Goal: Task Accomplishment & Management: Complete application form

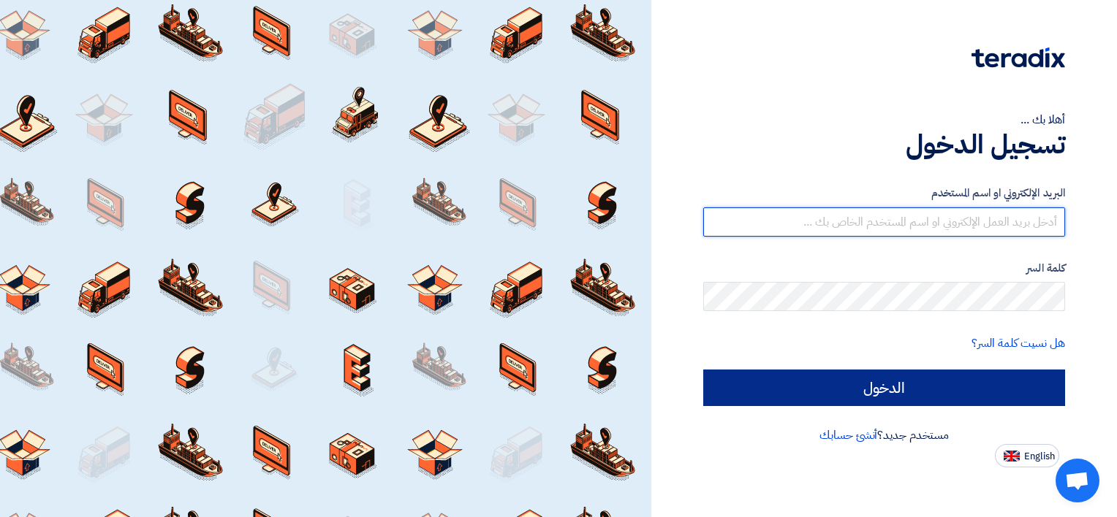
type input "h.lashin@saudi-technic.com"
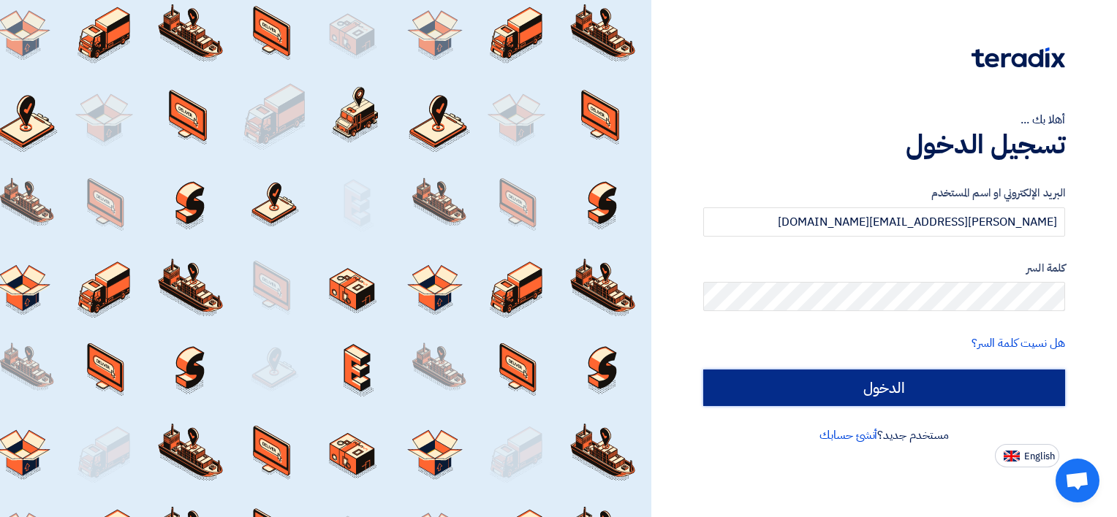
click at [986, 395] on input "الدخول" at bounding box center [884, 388] width 362 height 37
click at [972, 385] on input "الدخول" at bounding box center [884, 388] width 362 height 37
click at [889, 395] on input "الدخول" at bounding box center [884, 388] width 362 height 37
click at [917, 390] on input "الدخول" at bounding box center [884, 388] width 362 height 37
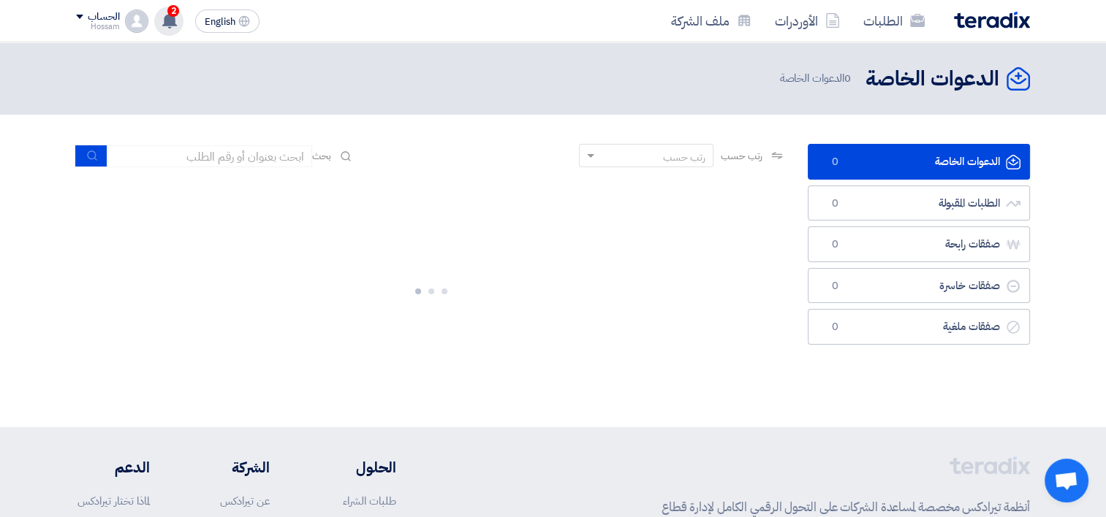
click at [175, 18] on use at bounding box center [169, 20] width 15 height 16
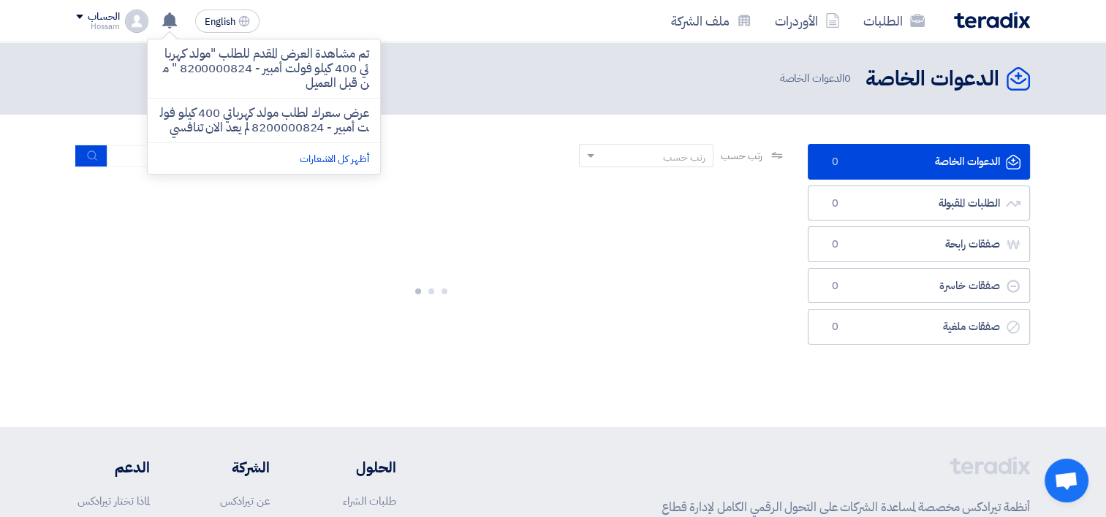
click at [394, 236] on div at bounding box center [431, 288] width 710 height 219
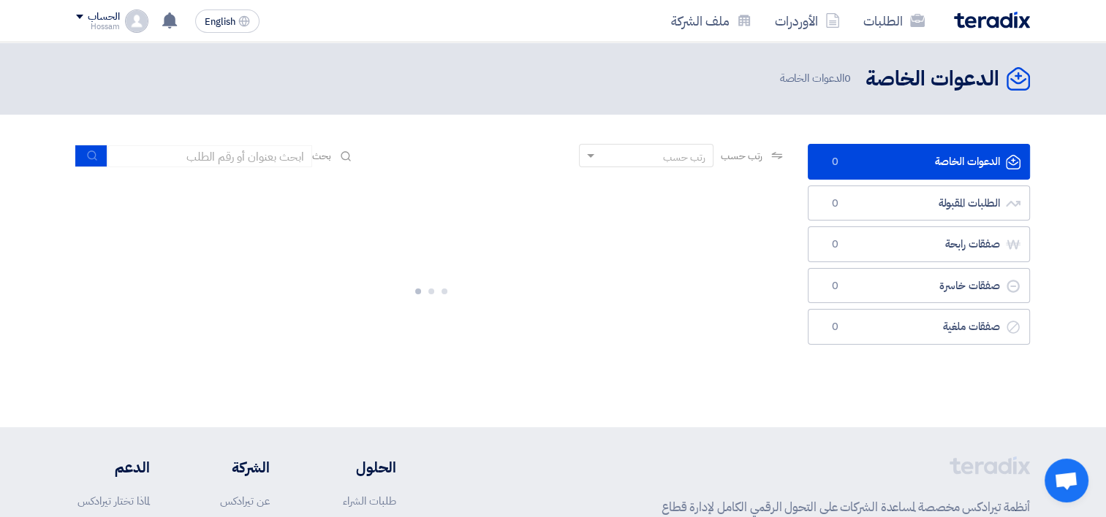
click at [810, 88] on div "الدعوات الخاصة الدعوات الخاصة 0 الدعوات الخاصة" at bounding box center [898, 78] width 262 height 29
click at [877, 19] on link "الطلبات" at bounding box center [893, 21] width 85 height 34
click at [675, 26] on link "ملف الشركة" at bounding box center [711, 21] width 104 height 34
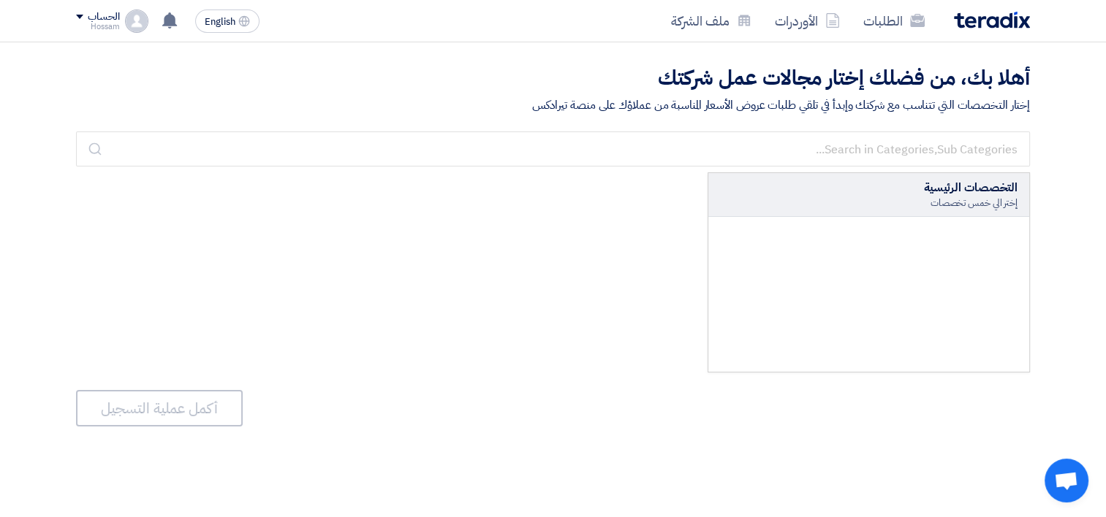
click at [935, 190] on div "التخصصات الرئيسية" at bounding box center [868, 188] width 297 height 18
click at [783, 29] on link "الأوردرات" at bounding box center [807, 21] width 88 height 34
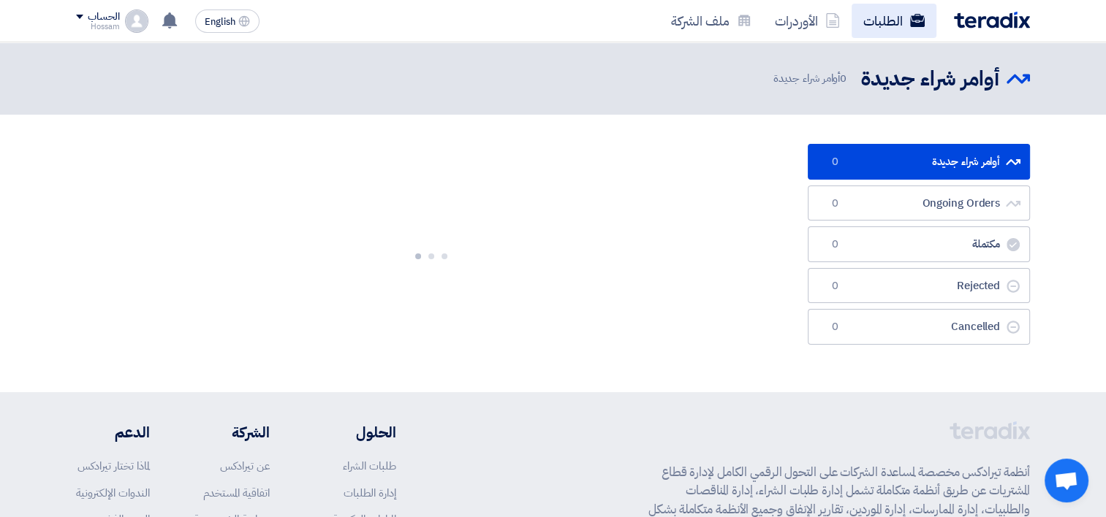
click at [881, 17] on link "الطلبات" at bounding box center [893, 21] width 85 height 34
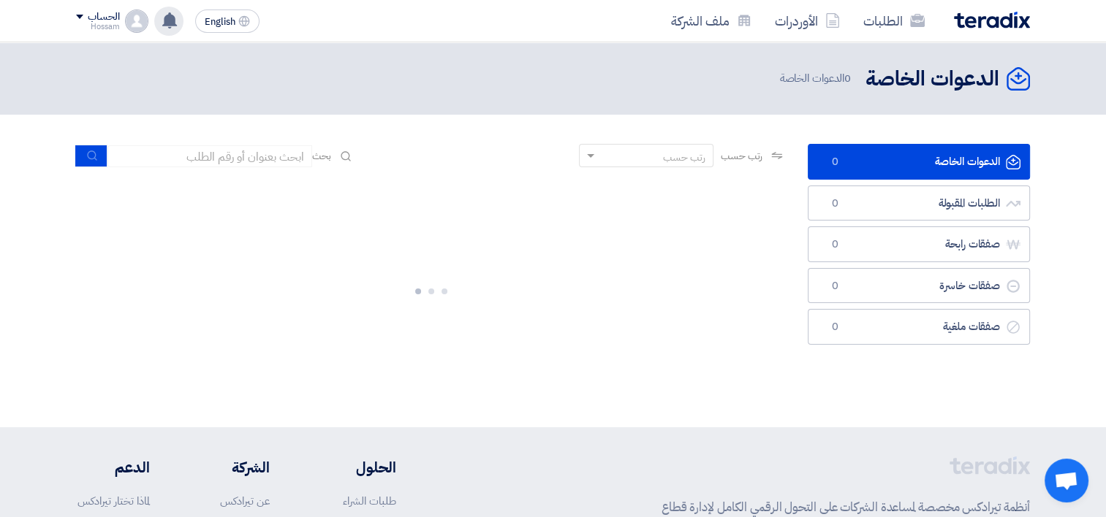
click at [164, 23] on use at bounding box center [169, 20] width 15 height 16
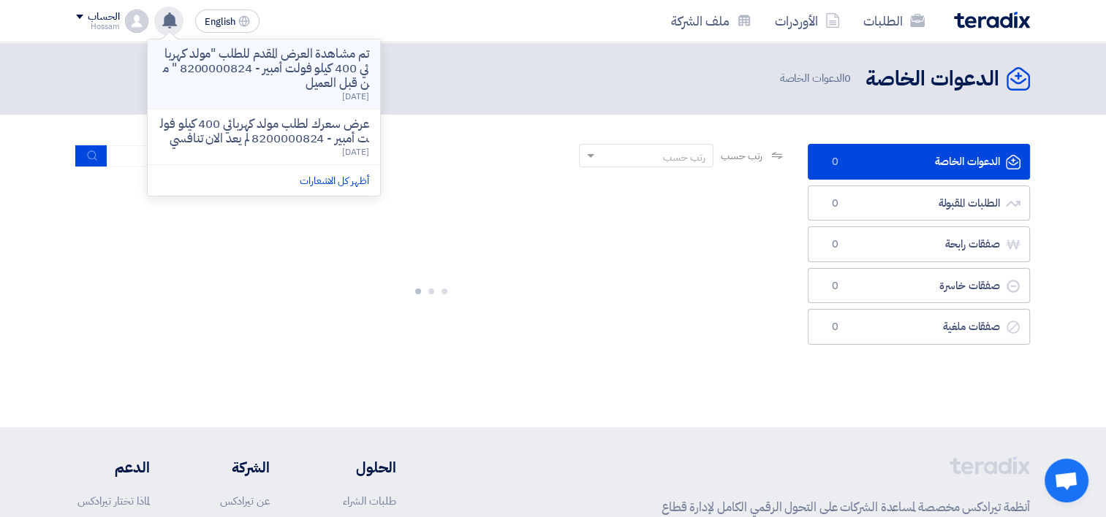
click at [263, 78] on p "تم مشاهدة العرض المقدم للطلب "مولد كهربائي 400 كيلو فولت أمبير - 8200000824 " م…" at bounding box center [263, 69] width 209 height 44
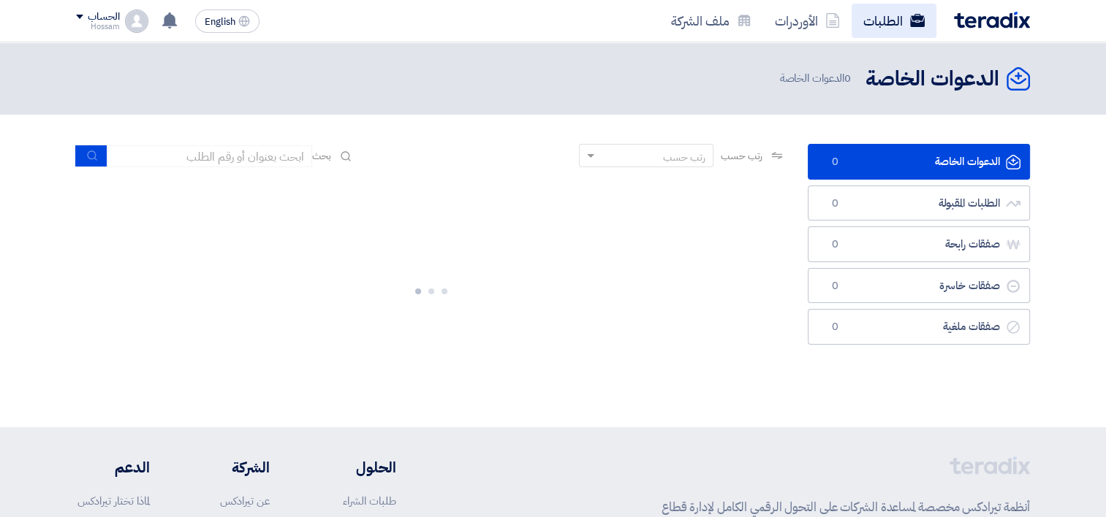
click at [869, 15] on link "الطلبات" at bounding box center [893, 21] width 85 height 34
click at [902, 20] on link "الطلبات" at bounding box center [893, 21] width 85 height 34
click at [903, 20] on link "الطلبات" at bounding box center [893, 21] width 85 height 34
click at [121, 23] on div "الحساب Hossam الطلبات الأوردرات ملف الشركة الإعدادات خروج" at bounding box center [112, 21] width 72 height 23
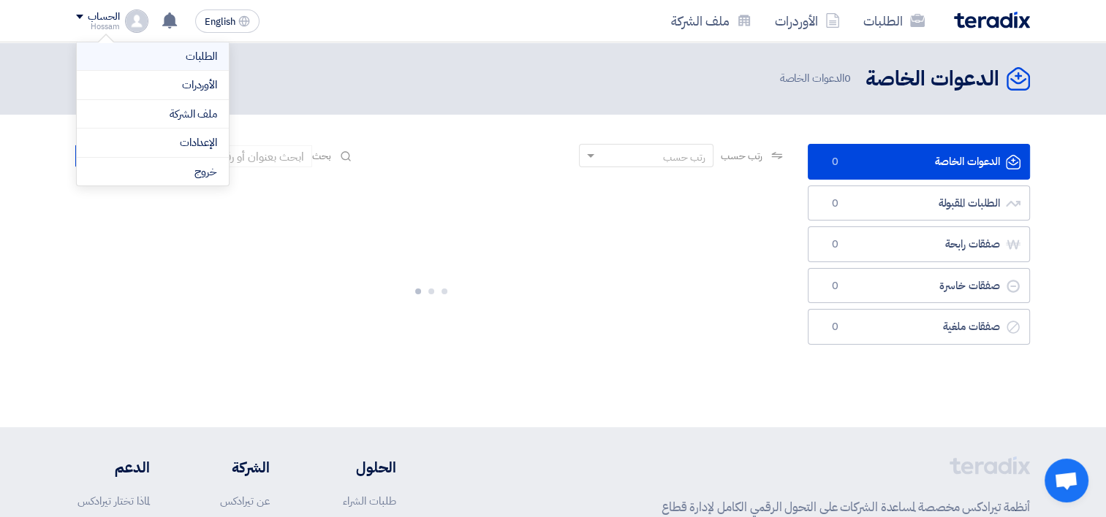
click at [149, 53] on link "الطلبات" at bounding box center [152, 56] width 129 height 17
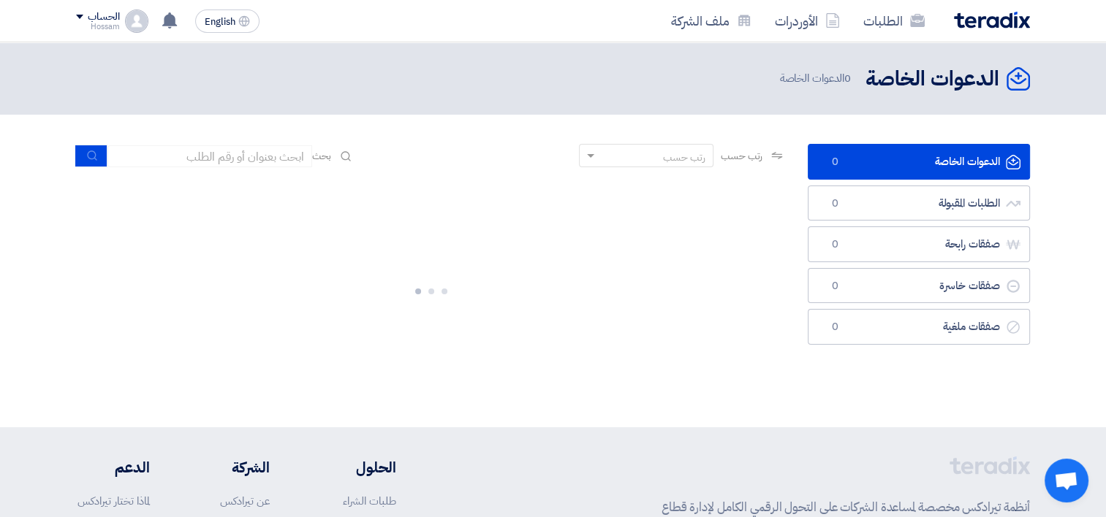
click at [132, 20] on img at bounding box center [136, 21] width 23 height 23
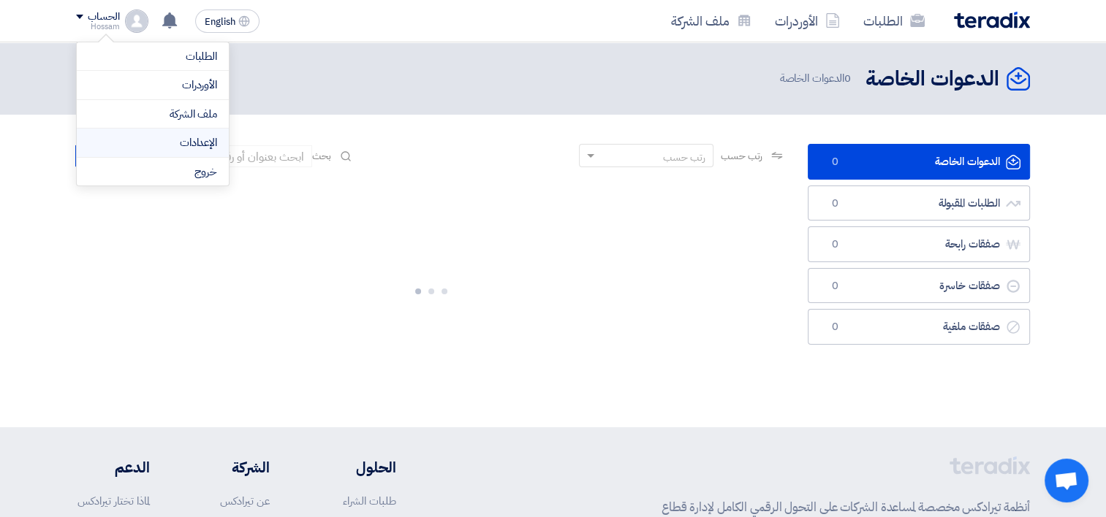
click at [197, 136] on link "الإعدادات" at bounding box center [152, 142] width 129 height 17
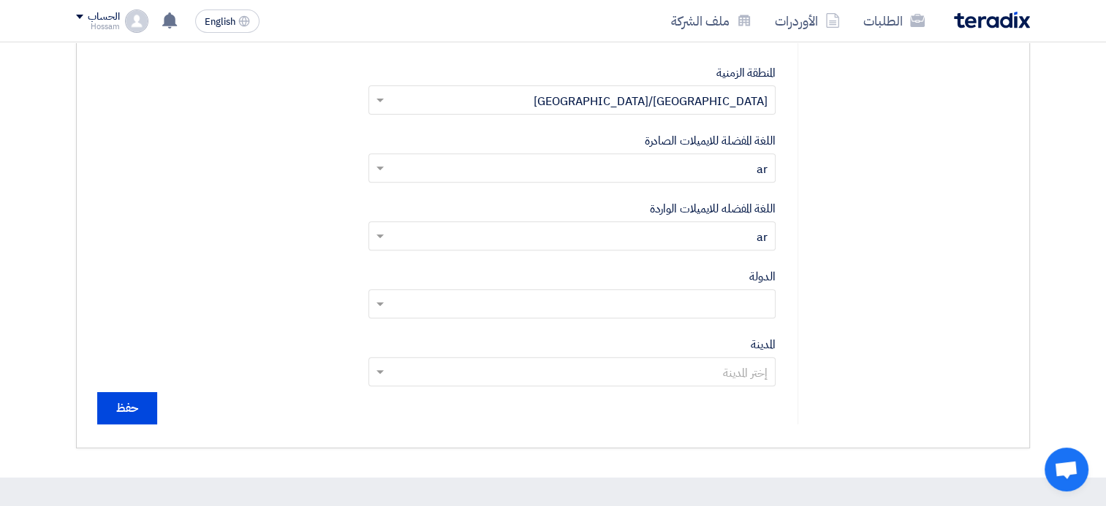
scroll to position [512, 0]
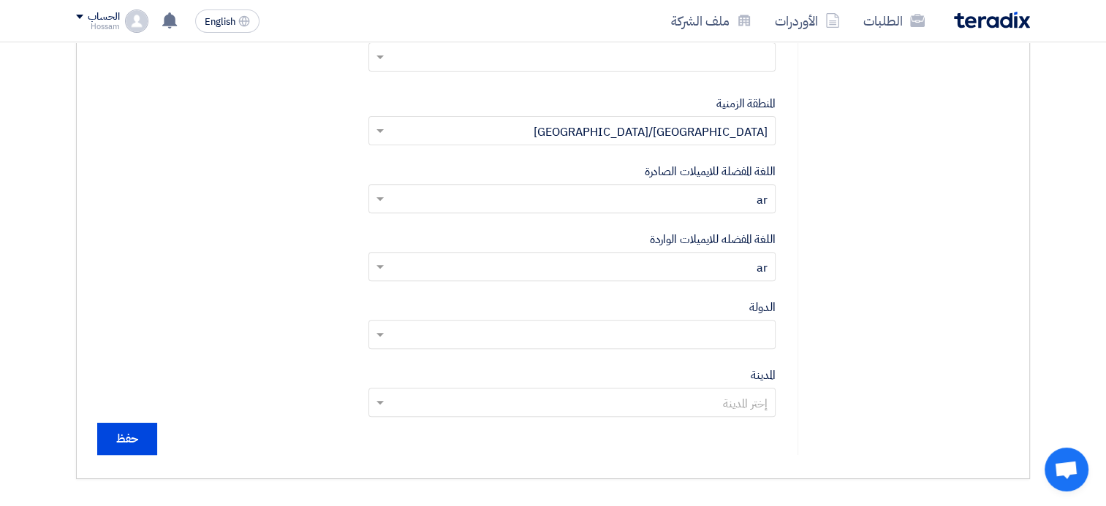
click at [664, 126] on input "text" at bounding box center [580, 133] width 378 height 24
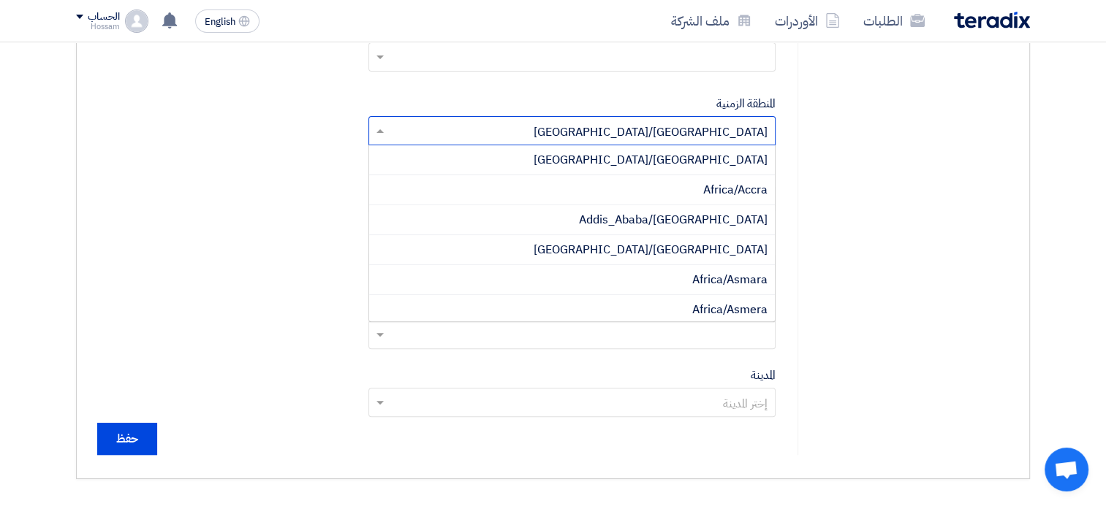
click at [664, 126] on input "text" at bounding box center [580, 133] width 378 height 24
click at [938, 149] on div "إعدادات حساب المستخدم الملف الشخصي تغيير كلمة السر إعدادات الشركة ملف الشركه أن…" at bounding box center [902, 62] width 211 height 786
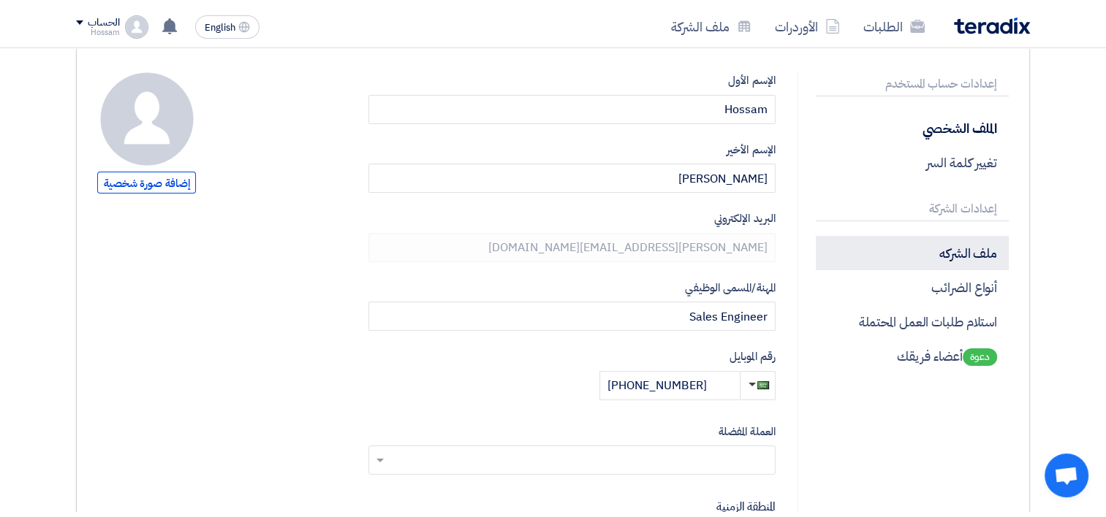
scroll to position [146, 0]
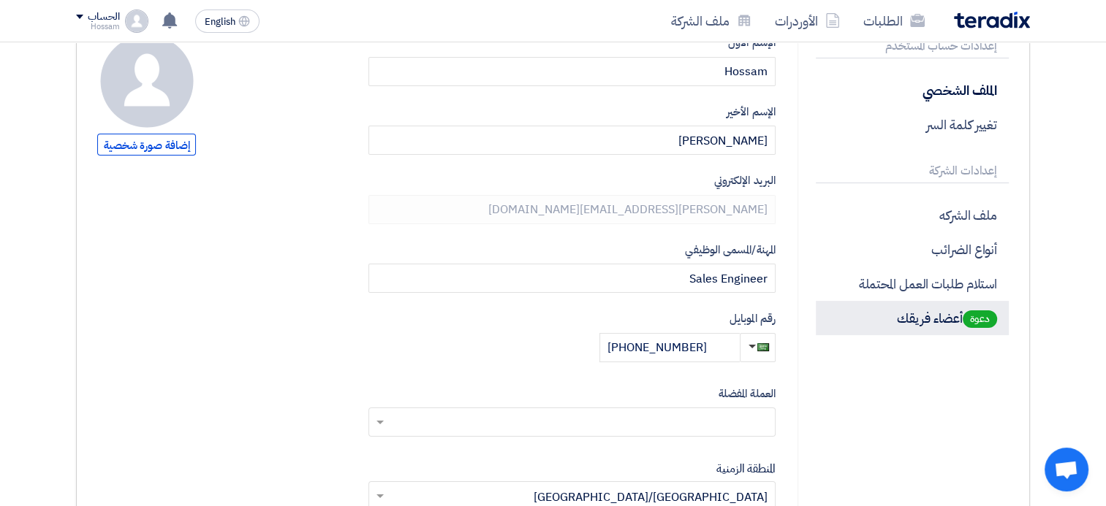
click at [919, 319] on p "دعوة أعضاء فريقك" at bounding box center [912, 318] width 193 height 34
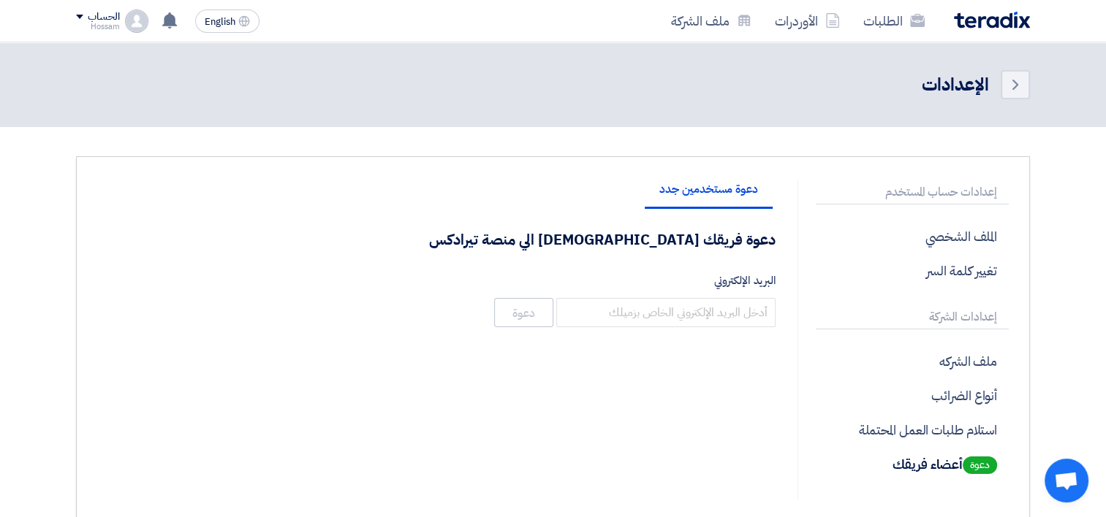
scroll to position [73, 0]
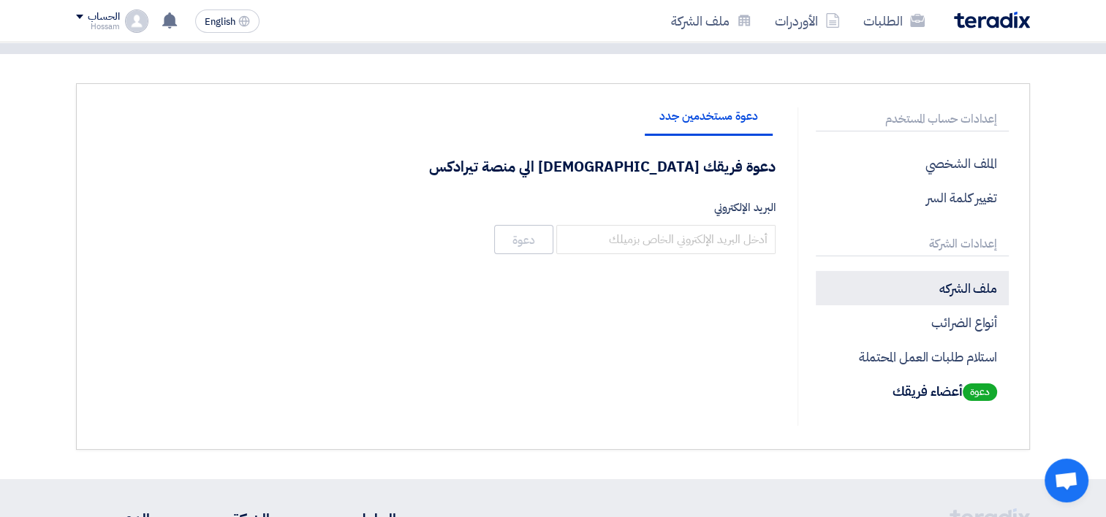
click at [973, 295] on p "ملف الشركه" at bounding box center [912, 288] width 193 height 34
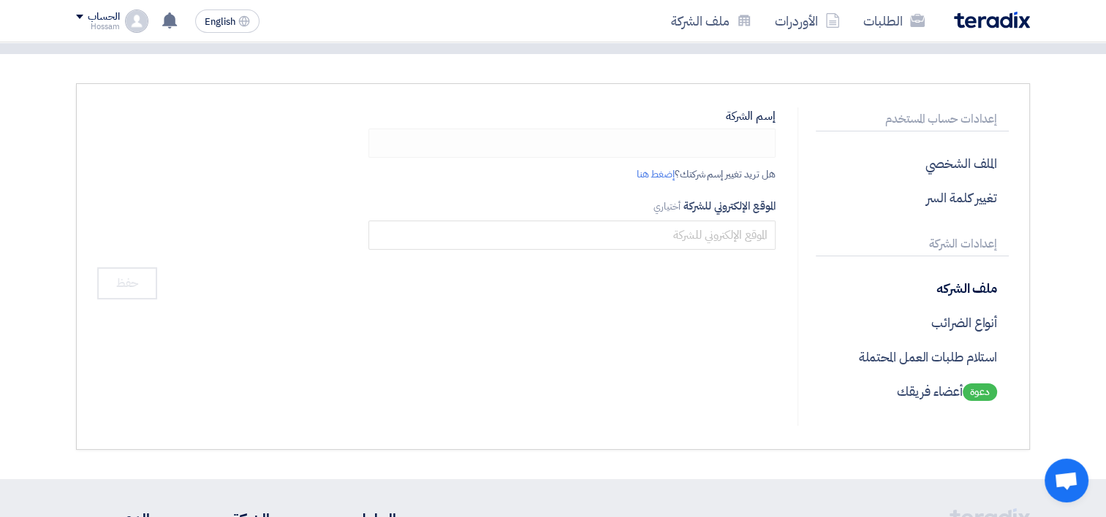
type input "تقنية الطاقة السعودية - Saudi technic energy"
type input "sti-saudi.com/"
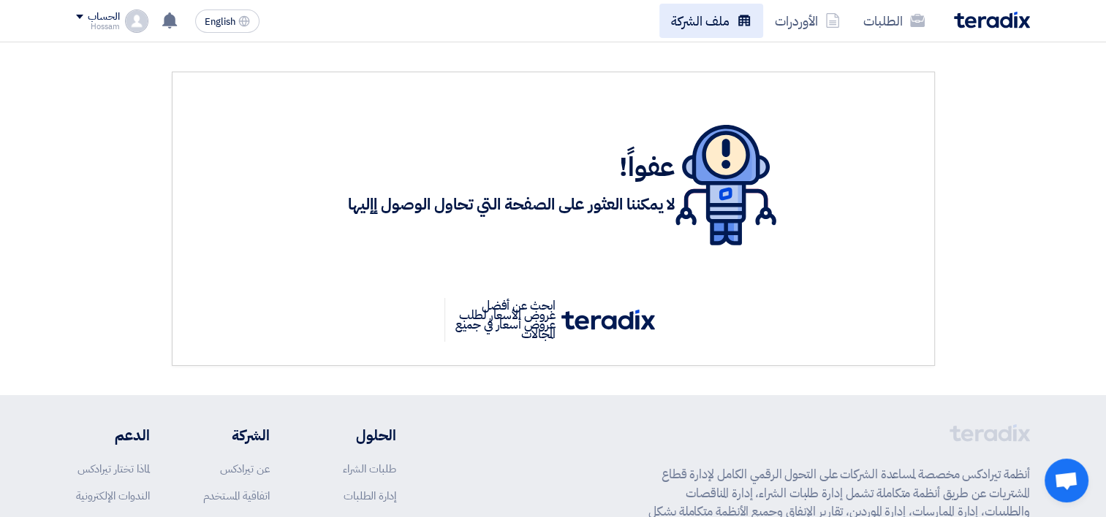
click at [678, 18] on link "ملف الشركة" at bounding box center [711, 21] width 104 height 34
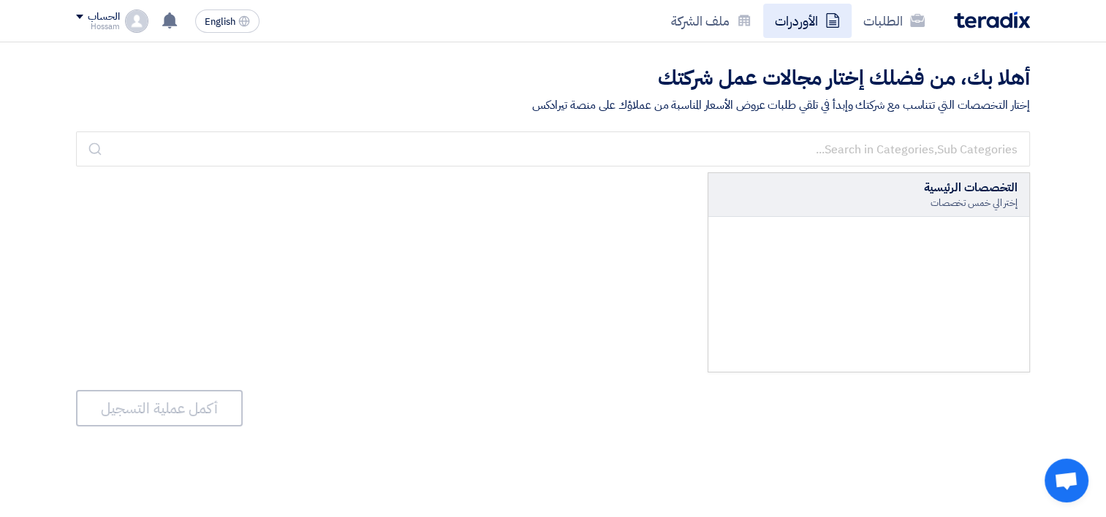
click at [763, 11] on ul "الطلبات الأوردرات ملف الشركة" at bounding box center [797, 21] width 277 height 34
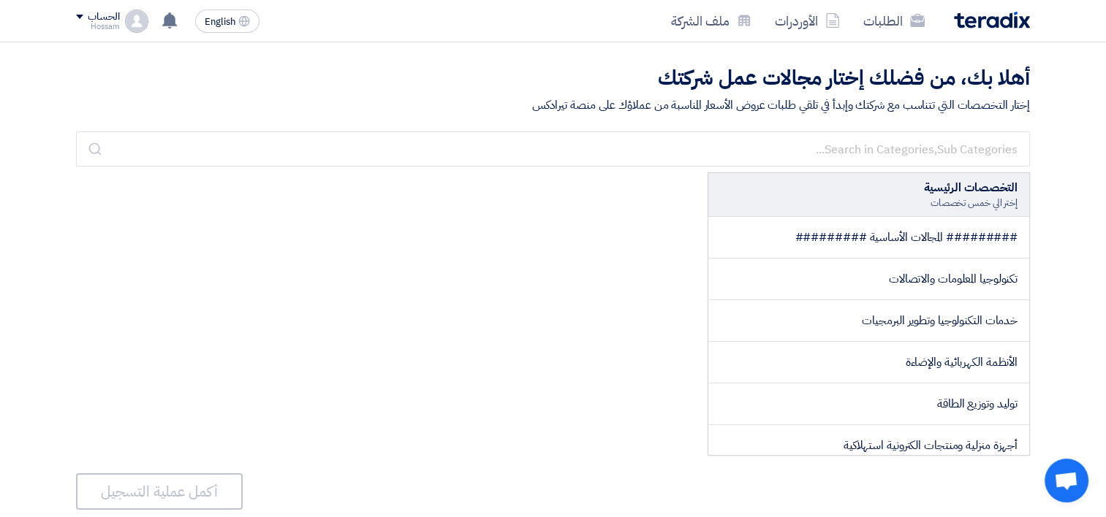
click at [652, 58] on section "أهلا بك، من فضلك إختار مجالات عمل شركتك إختار التخصصات التي تتناسب مع شركتك وإب…" at bounding box center [553, 83] width 1106 height 83
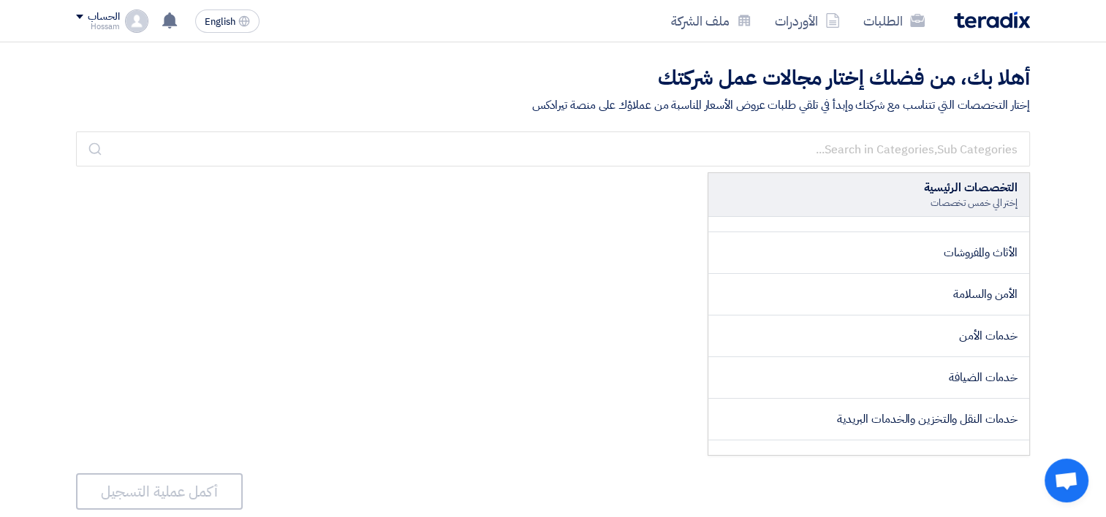
scroll to position [658, 0]
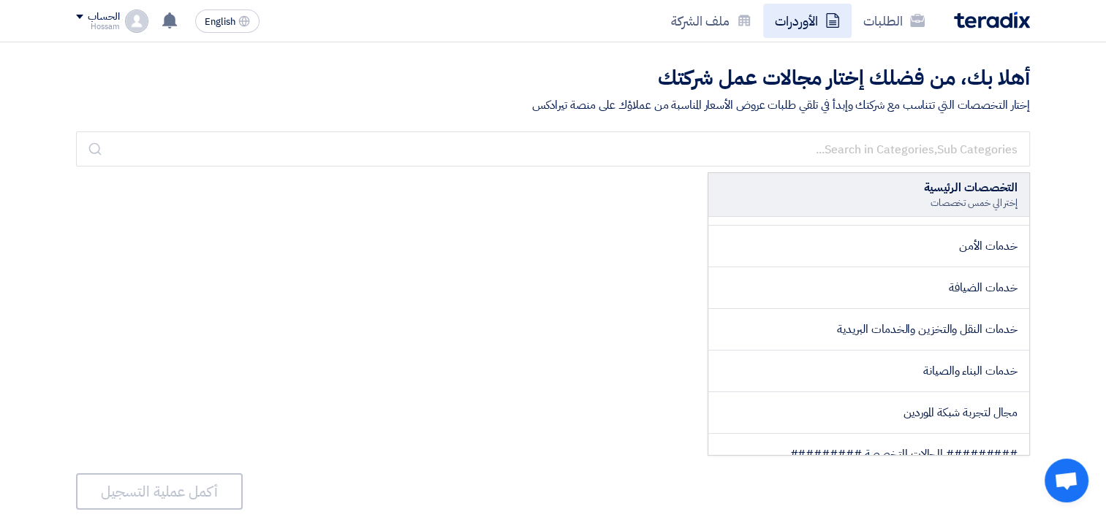
click at [799, 13] on link "الأوردرات" at bounding box center [807, 21] width 88 height 34
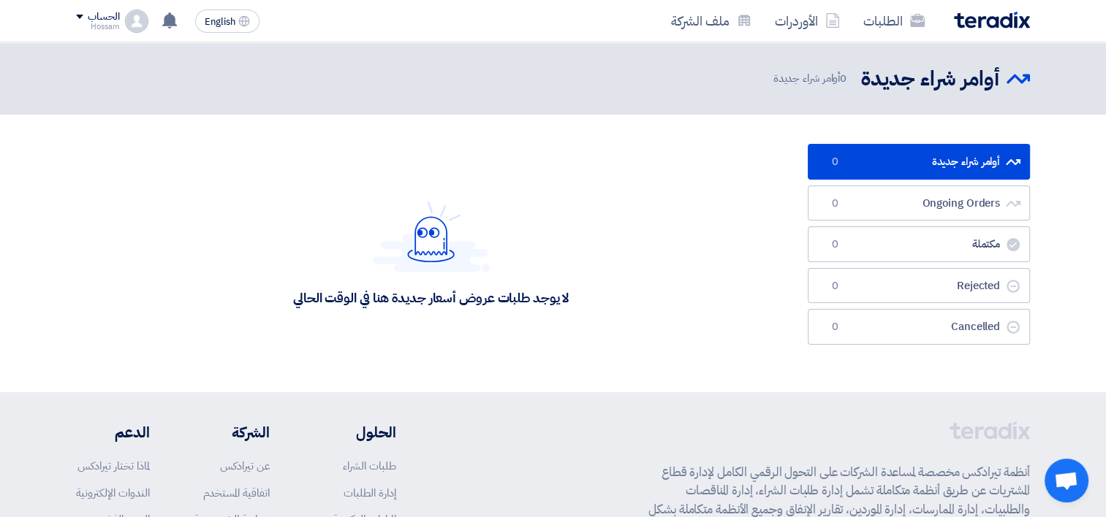
click at [924, 163] on link "أوامر شراء جديدة أوامر شراء جديدة 0" at bounding box center [919, 162] width 222 height 36
click at [927, 195] on link "Ongoing Orders Ongoing Orders 0" at bounding box center [919, 204] width 222 height 36
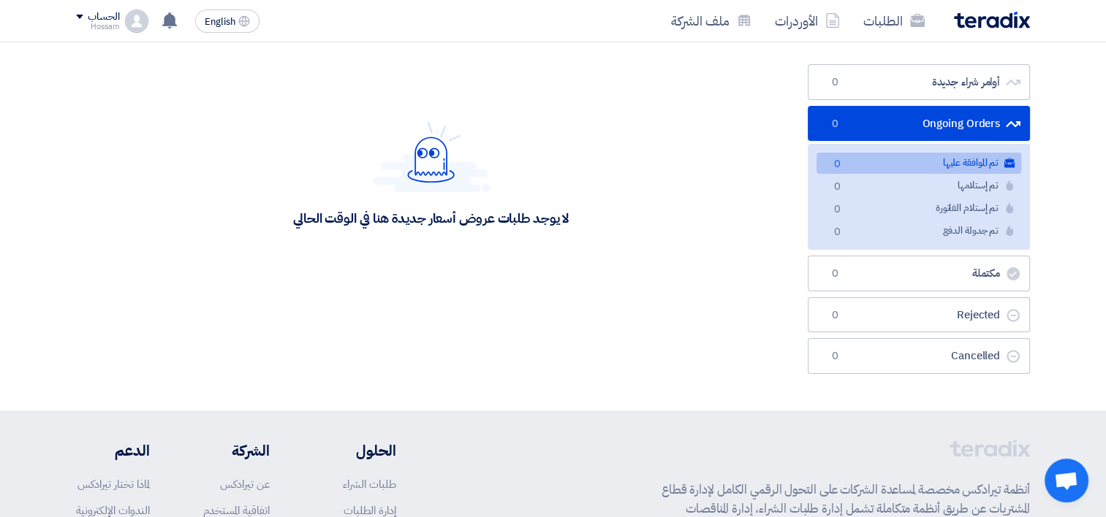
scroll to position [219, 0]
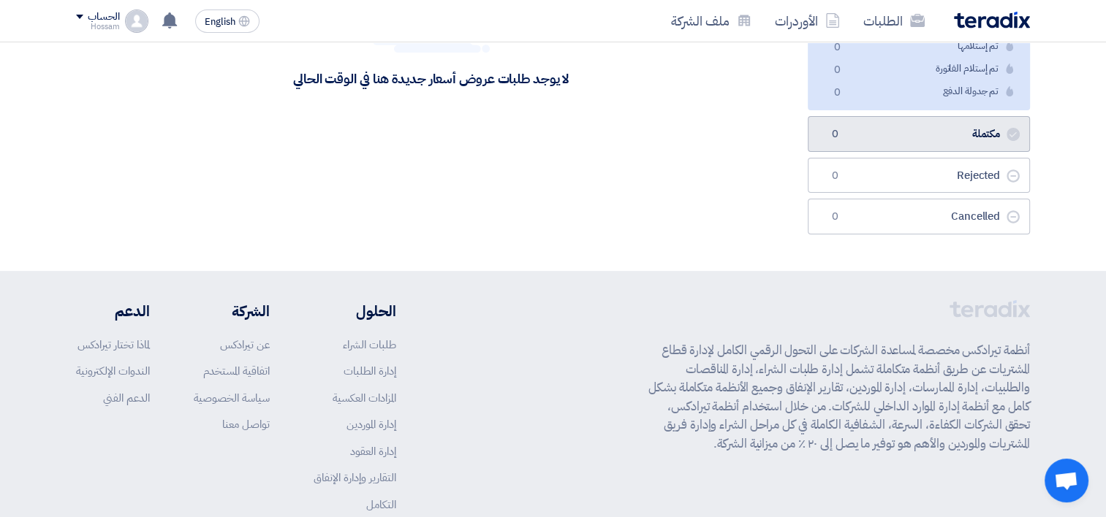
click at [953, 135] on link "مكتملة مكتملة 0" at bounding box center [919, 134] width 222 height 36
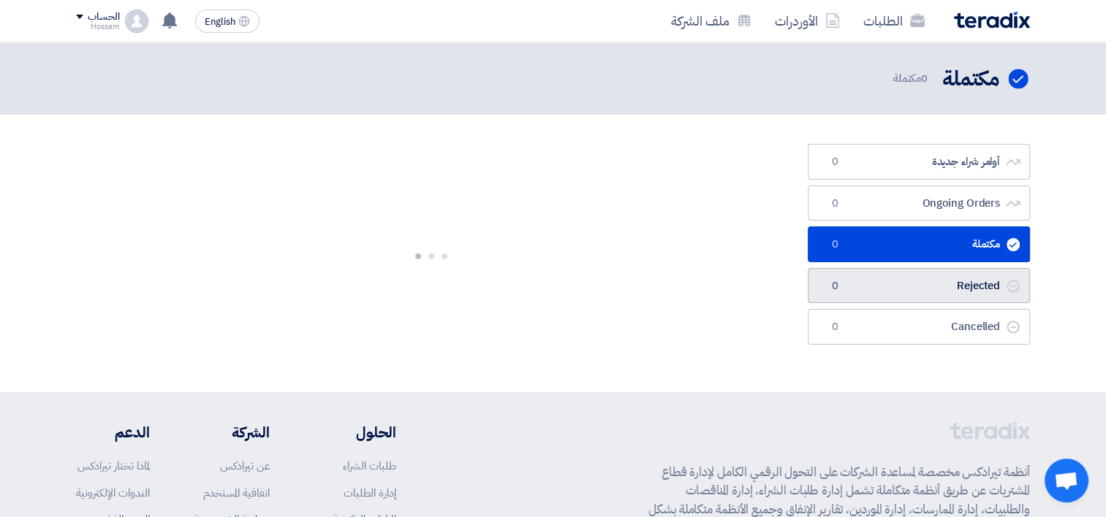
click at [955, 292] on link "Rejected Rejected 0" at bounding box center [919, 286] width 222 height 36
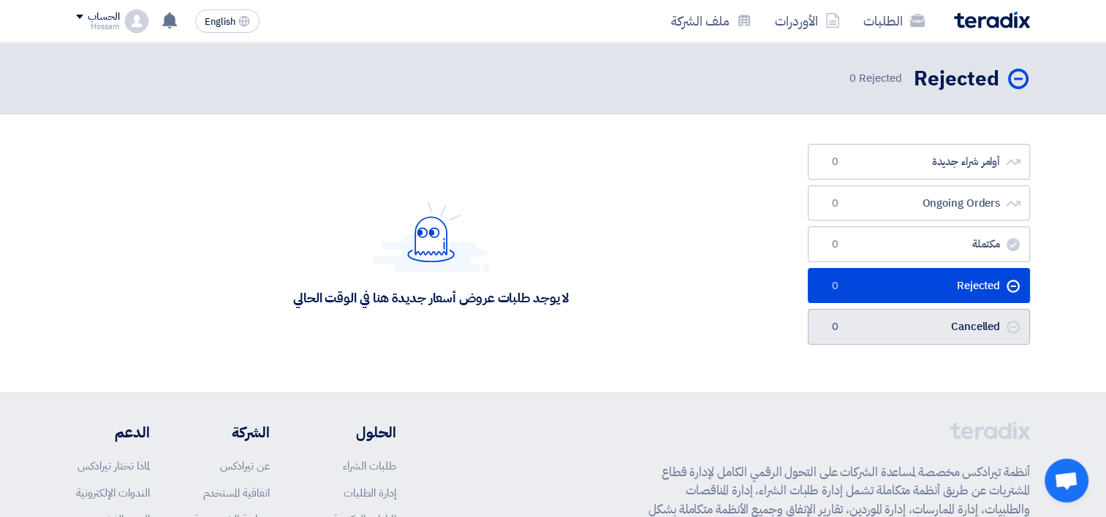
click at [948, 327] on link "Cancelled Cancelled 0" at bounding box center [919, 327] width 222 height 36
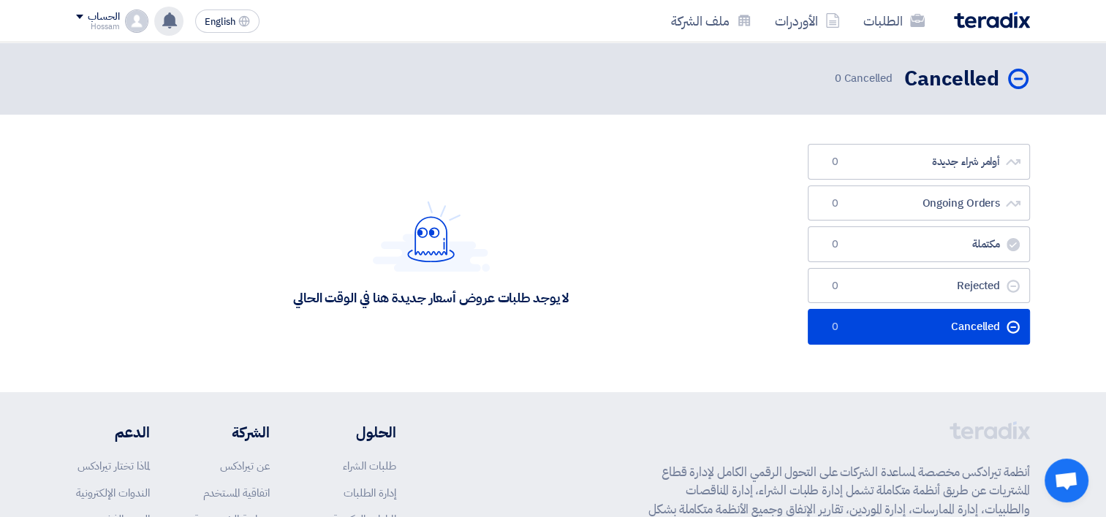
click at [175, 30] on div "تم مشاهدة العرض المقدم للطلب "مولد كهربائي 400 كيلو فولت أمبير - 8200000824 " م…" at bounding box center [168, 21] width 29 height 29
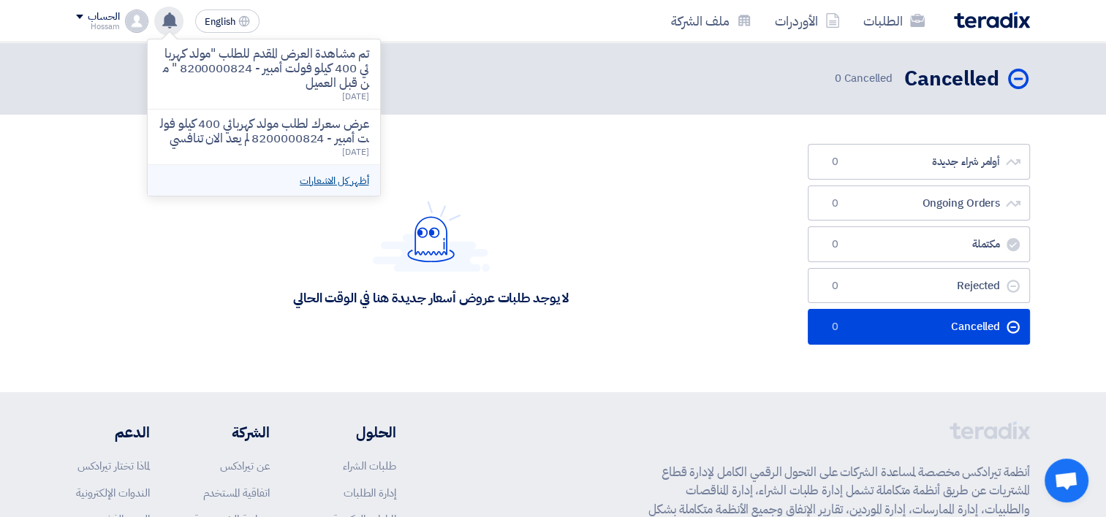
click at [361, 178] on link "أظهر كل الاشعارات" at bounding box center [334, 180] width 69 height 15
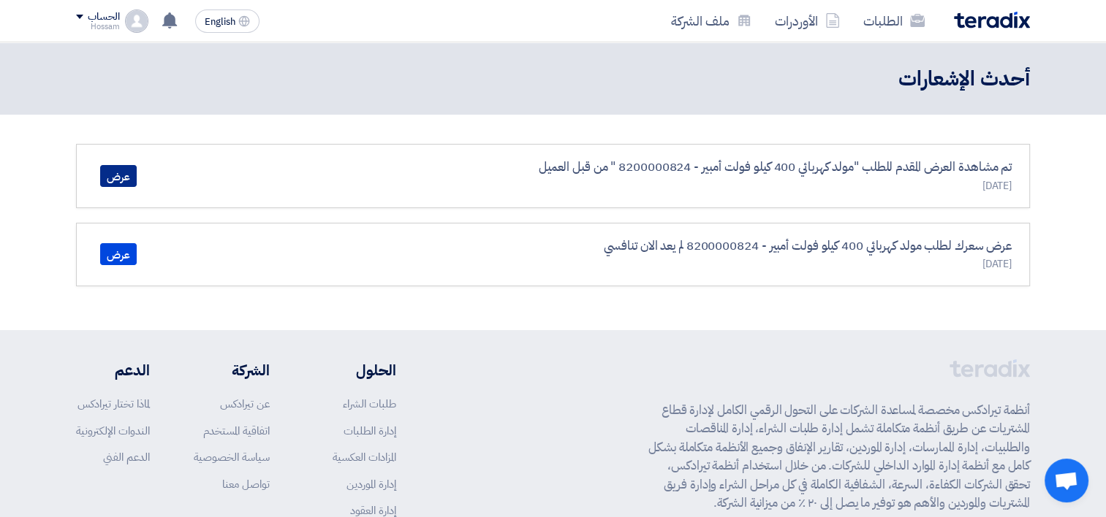
click at [132, 175] on link "عرض" at bounding box center [118, 176] width 37 height 22
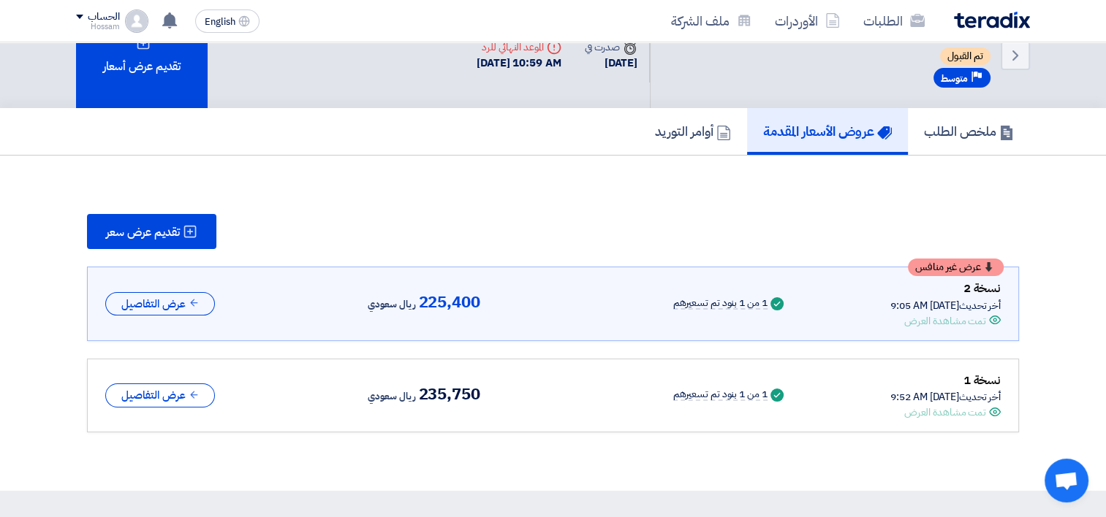
scroll to position [73, 0]
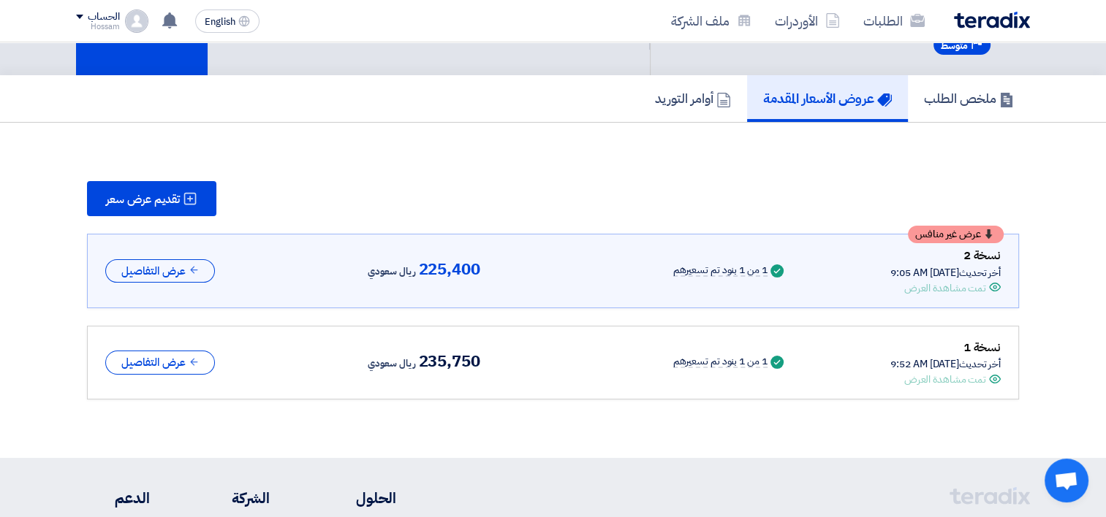
click at [981, 246] on div "نسخة 2" at bounding box center [945, 255] width 110 height 19
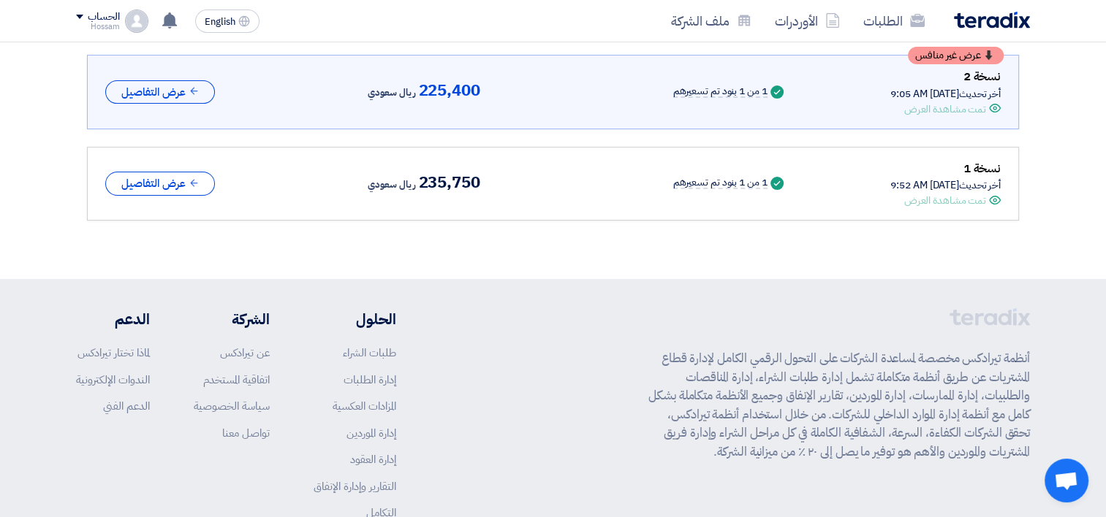
scroll to position [146, 0]
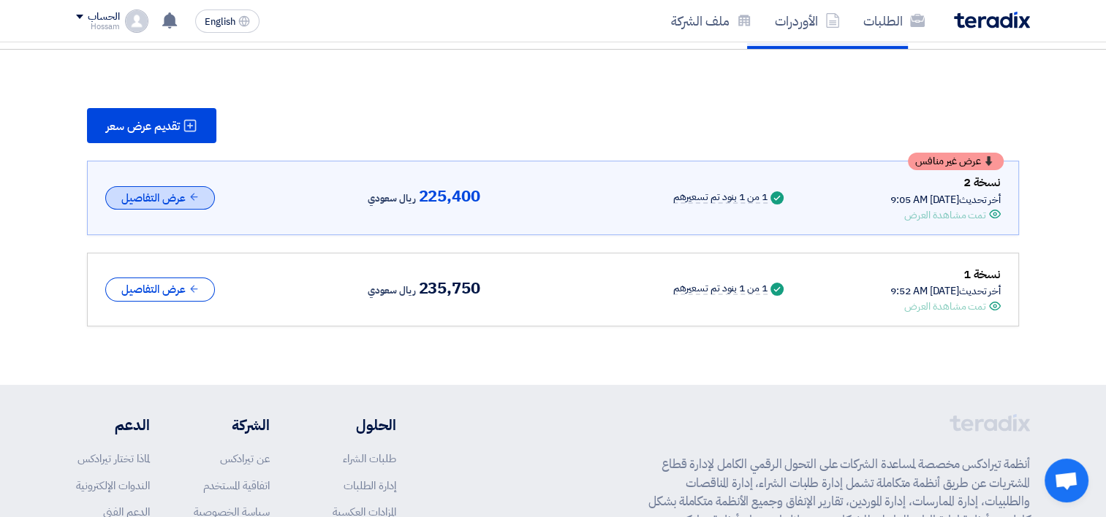
click at [159, 203] on button "عرض التفاصيل" at bounding box center [160, 198] width 110 height 24
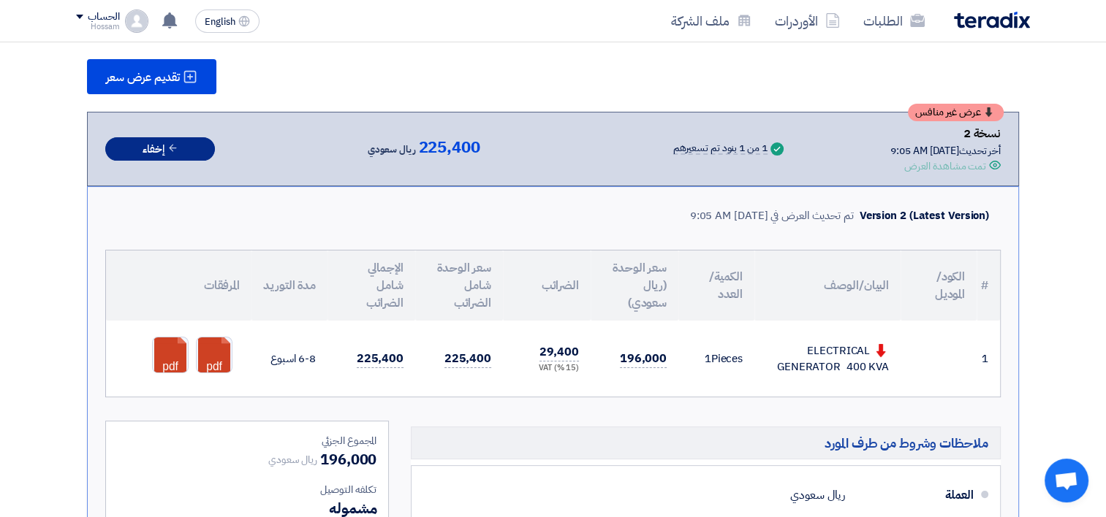
scroll to position [219, 0]
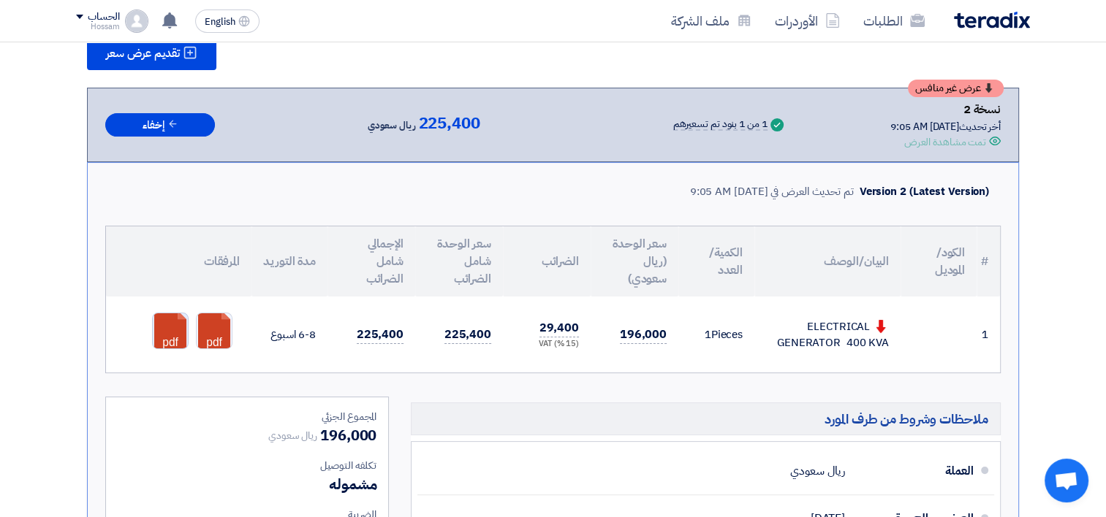
click at [175, 319] on link at bounding box center [211, 358] width 117 height 88
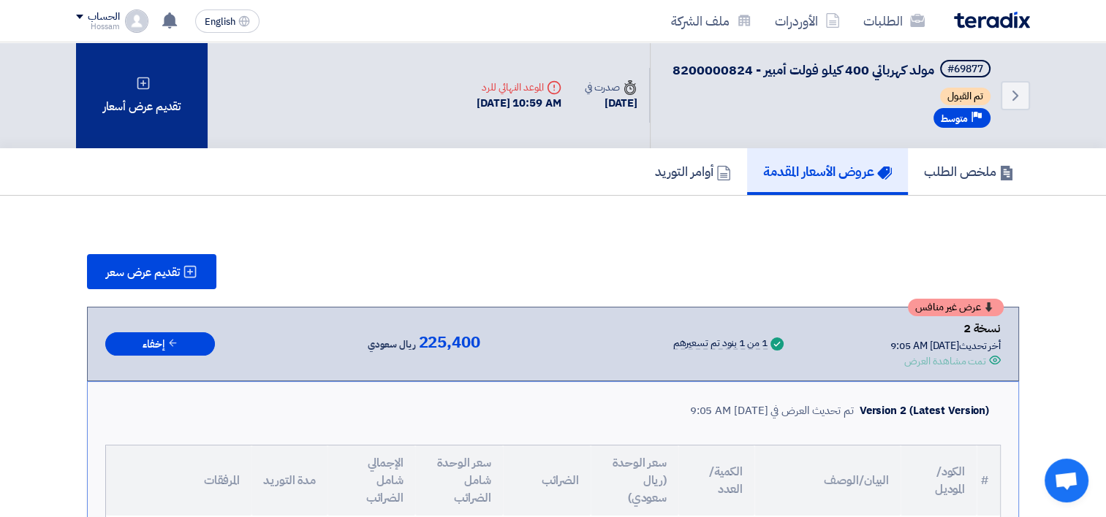
scroll to position [0, 0]
click at [162, 90] on div "تقديم عرض أسعار" at bounding box center [142, 95] width 132 height 106
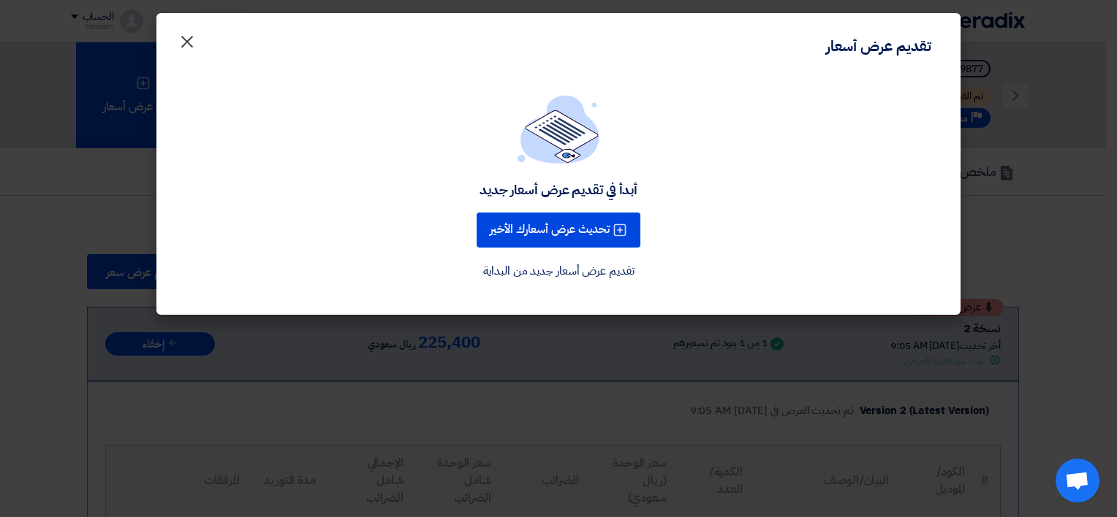
click at [184, 41] on span "×" at bounding box center [187, 41] width 18 height 44
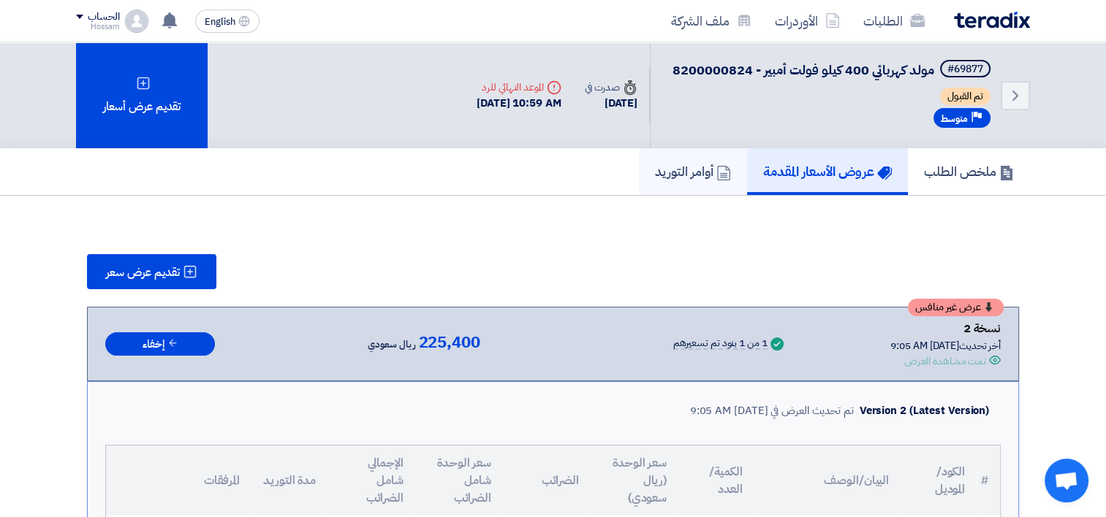
click at [683, 173] on h5 "أوامر التوريد" at bounding box center [693, 171] width 76 height 17
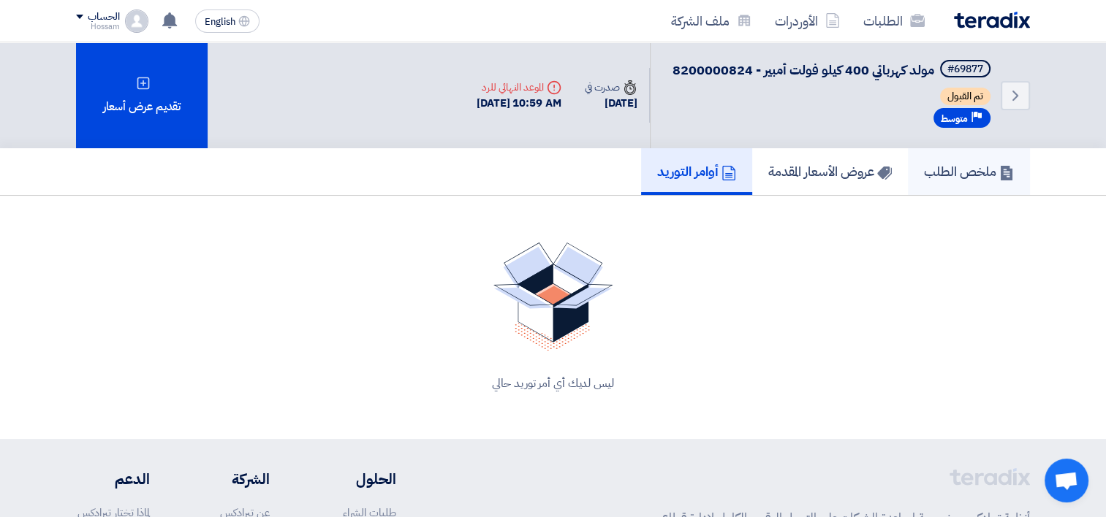
click at [926, 163] on h5 "ملخص الطلب" at bounding box center [969, 171] width 90 height 17
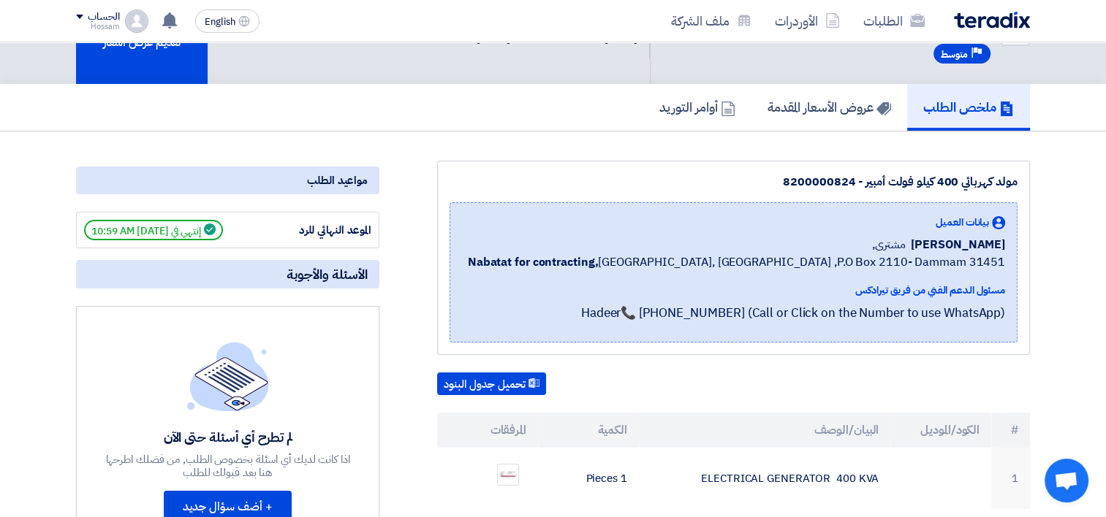
scroll to position [73, 0]
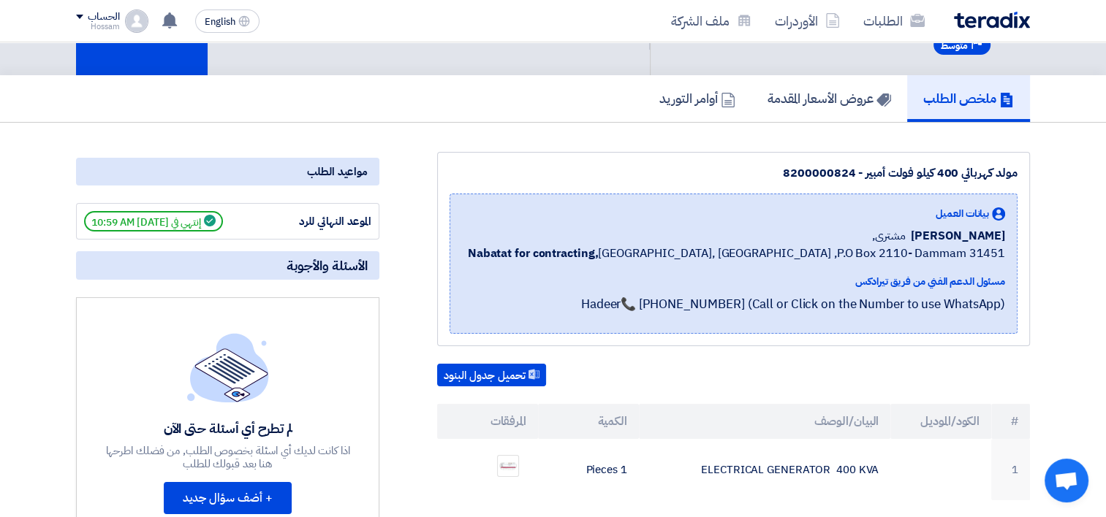
click at [911, 280] on div "مسئول الدعم الفني من فريق تيرادكس" at bounding box center [736, 281] width 537 height 15
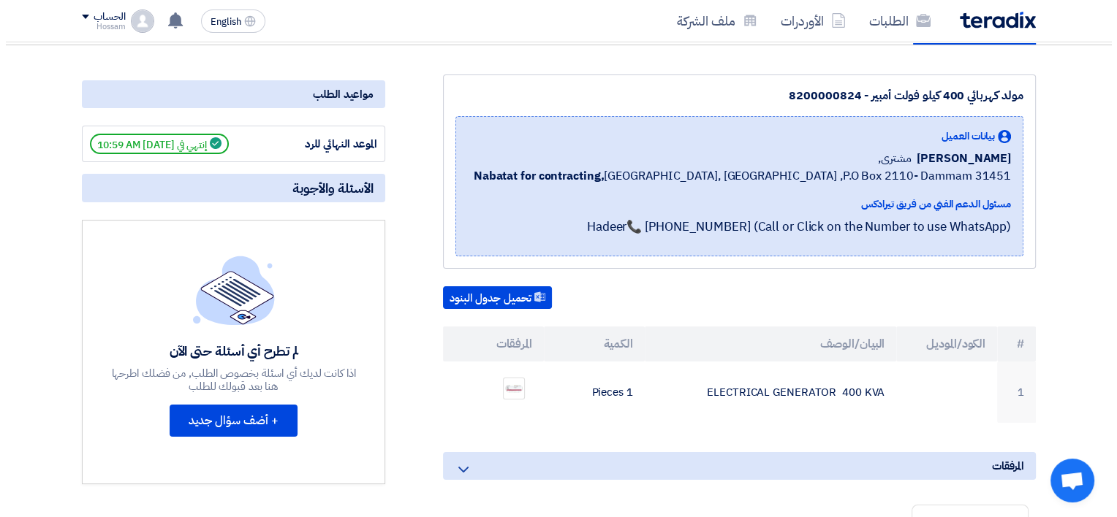
scroll to position [219, 0]
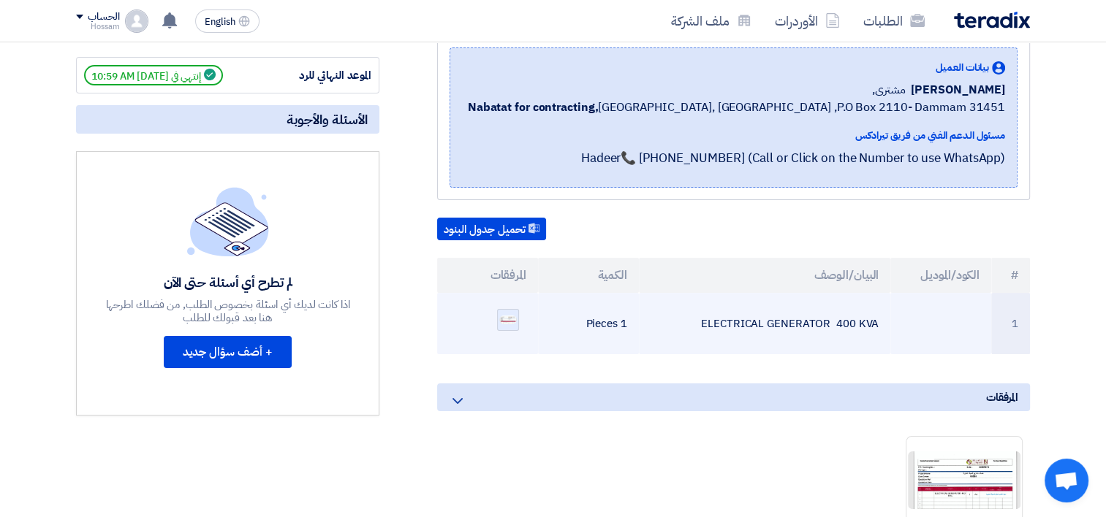
click at [516, 311] on div at bounding box center [508, 320] width 22 height 22
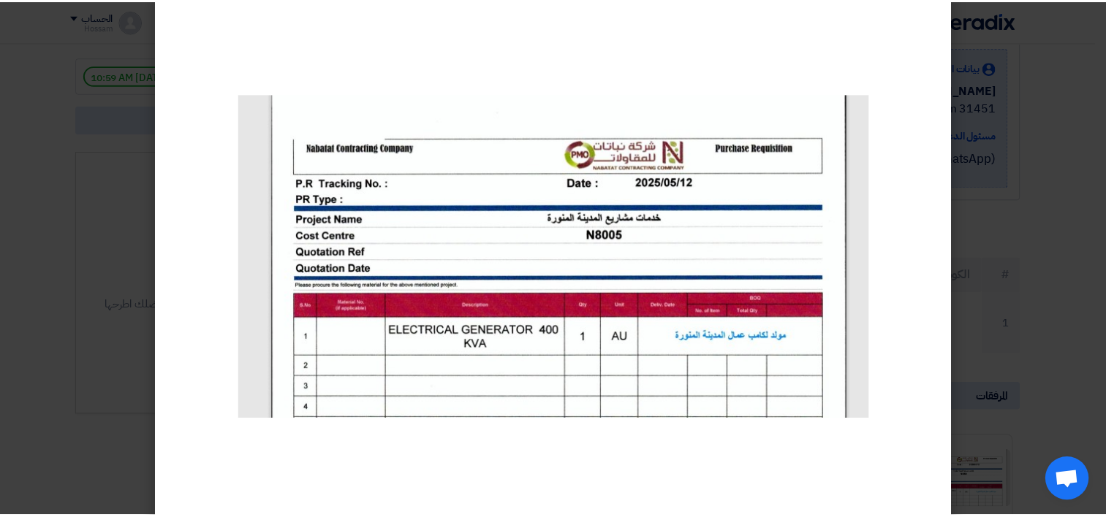
scroll to position [49, 0]
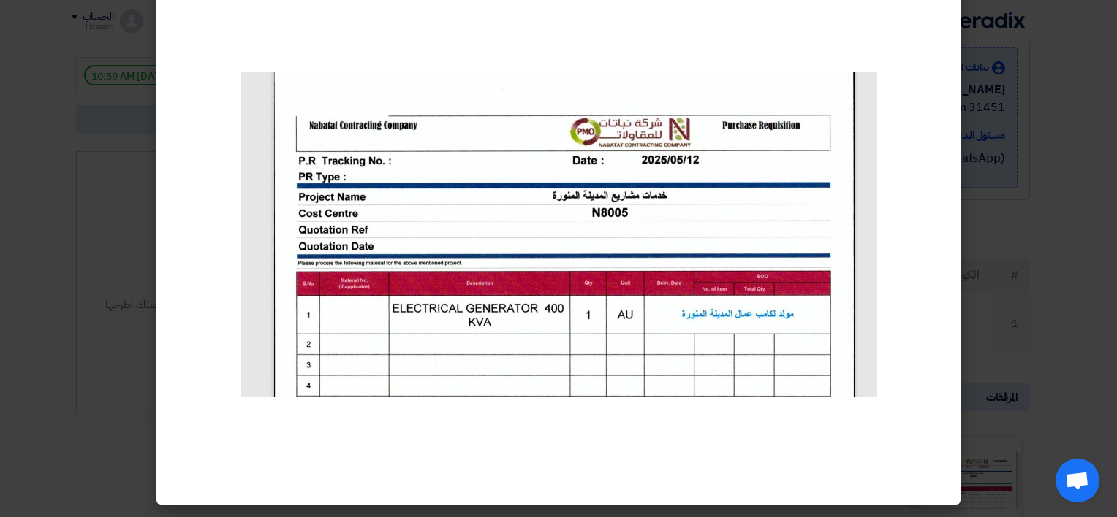
click at [1073, 190] on modal-container at bounding box center [558, 258] width 1117 height 517
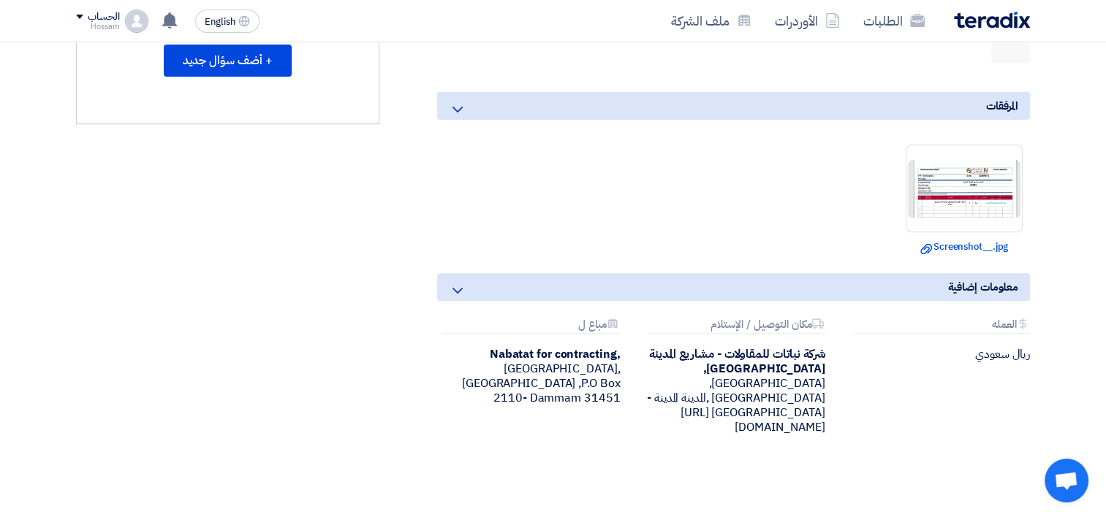
scroll to position [512, 0]
drag, startPoint x: 824, startPoint y: 406, endPoint x: 667, endPoint y: 423, distance: 158.0
click at [667, 423] on div "Attachments العمله ريال سعودي Attachments مكان التوصيل / الإستلام شركة نباتات ل…" at bounding box center [733, 388] width 615 height 140
drag, startPoint x: 667, startPoint y: 423, endPoint x: 697, endPoint y: 420, distance: 30.1
click at [697, 420] on div "Attachments العمله ريال سعودي Attachments مكان التوصيل / الإستلام شركة نباتات ل…" at bounding box center [733, 388] width 615 height 140
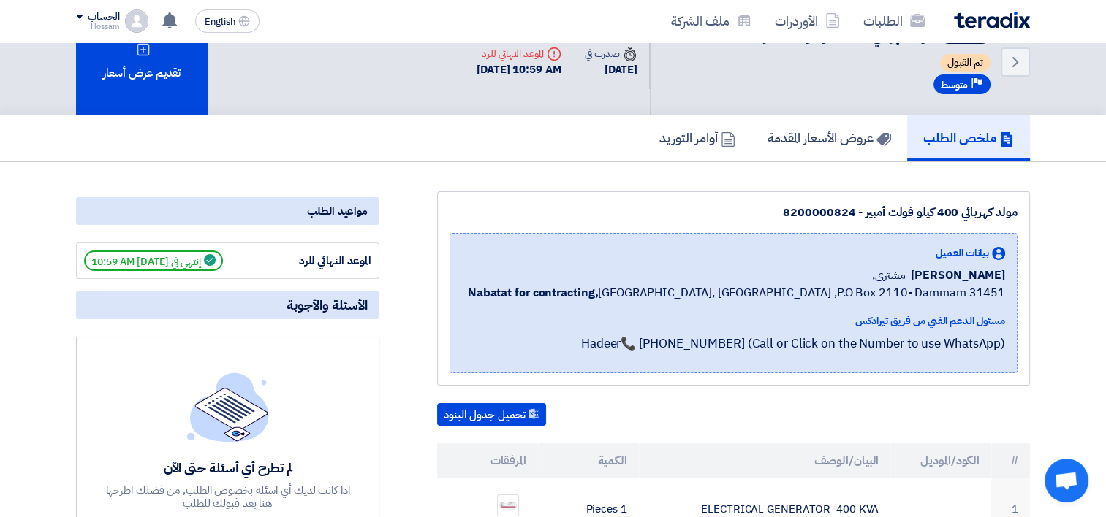
scroll to position [0, 0]
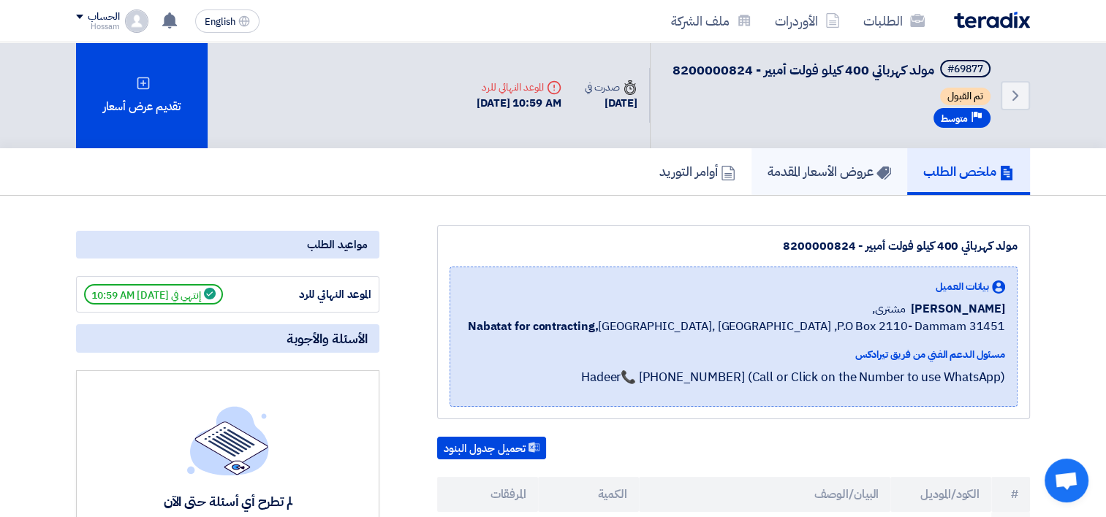
click at [833, 183] on link "عروض الأسعار المقدمة" at bounding box center [829, 171] width 156 height 47
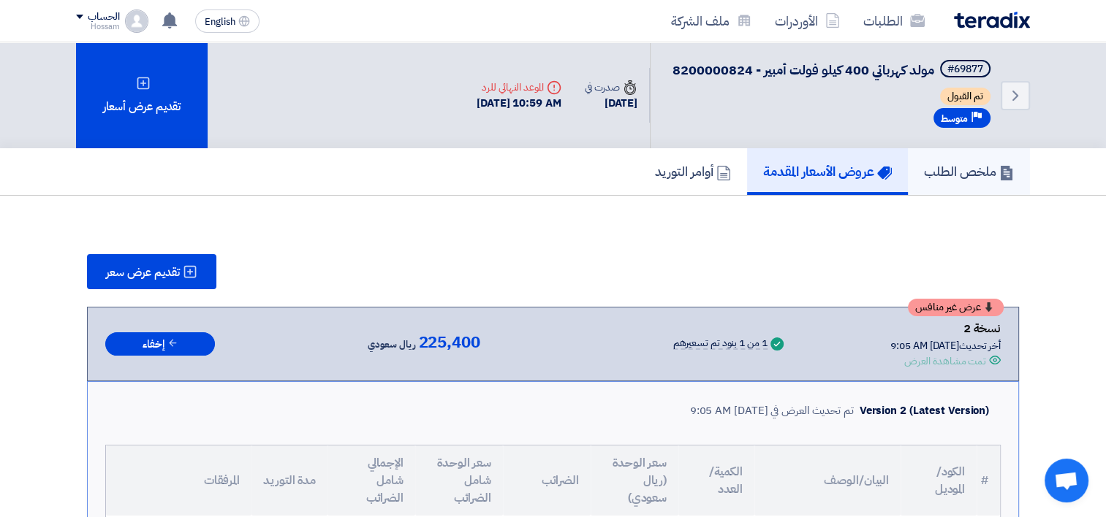
click at [957, 163] on h5 "ملخص الطلب" at bounding box center [969, 171] width 90 height 17
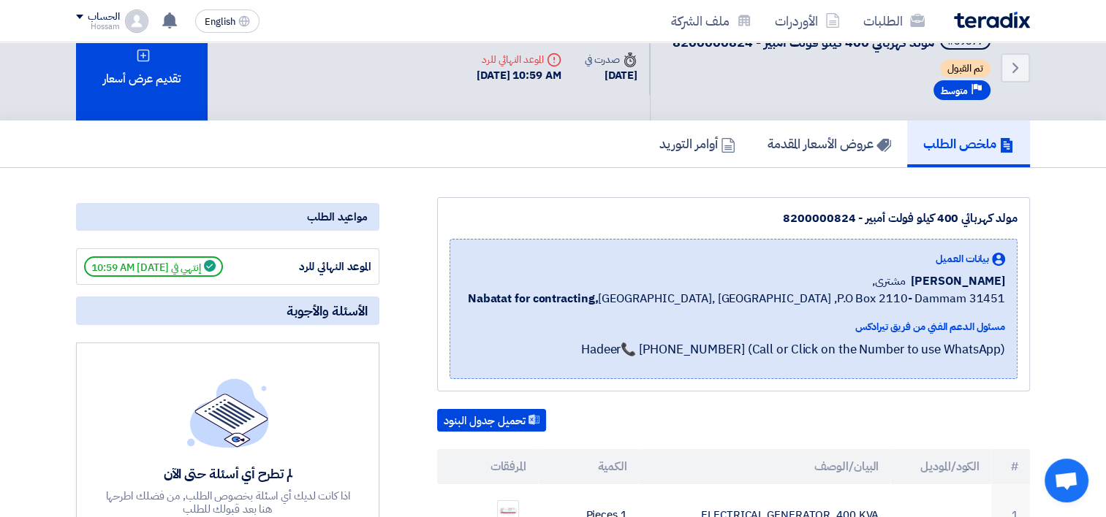
scroll to position [73, 0]
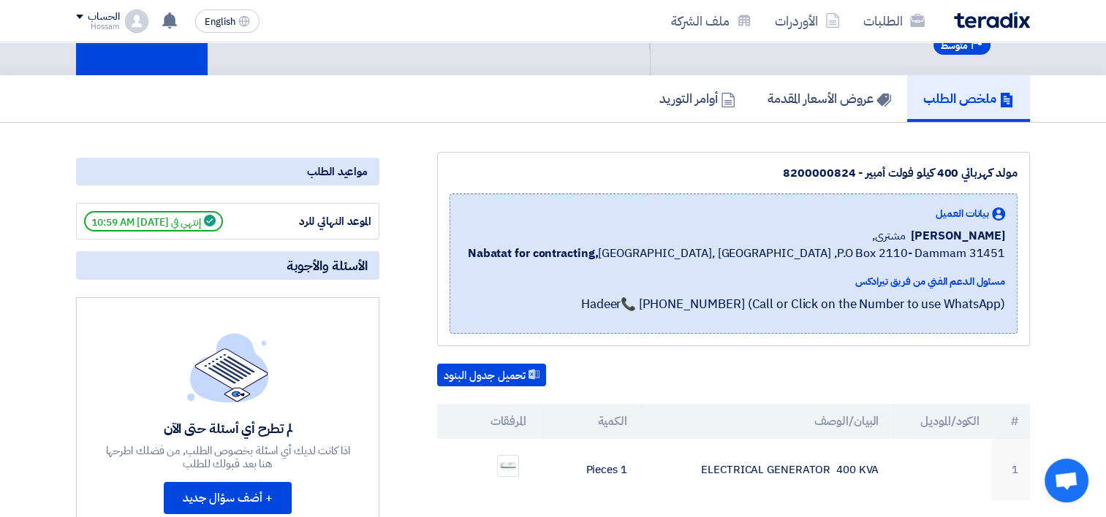
click at [932, 237] on span "[PERSON_NAME]" at bounding box center [958, 236] width 94 height 18
drag, startPoint x: 932, startPoint y: 237, endPoint x: 1043, endPoint y: 280, distance: 119.2
click at [976, 213] on span "بيانات العميل" at bounding box center [961, 213] width 53 height 15
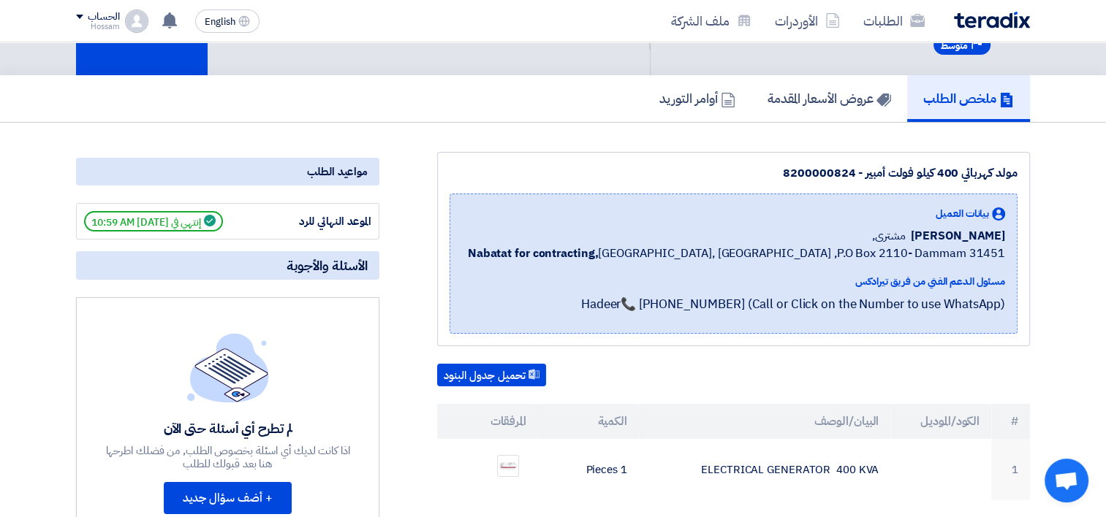
click at [976, 213] on span "بيانات العميل" at bounding box center [961, 213] width 53 height 15
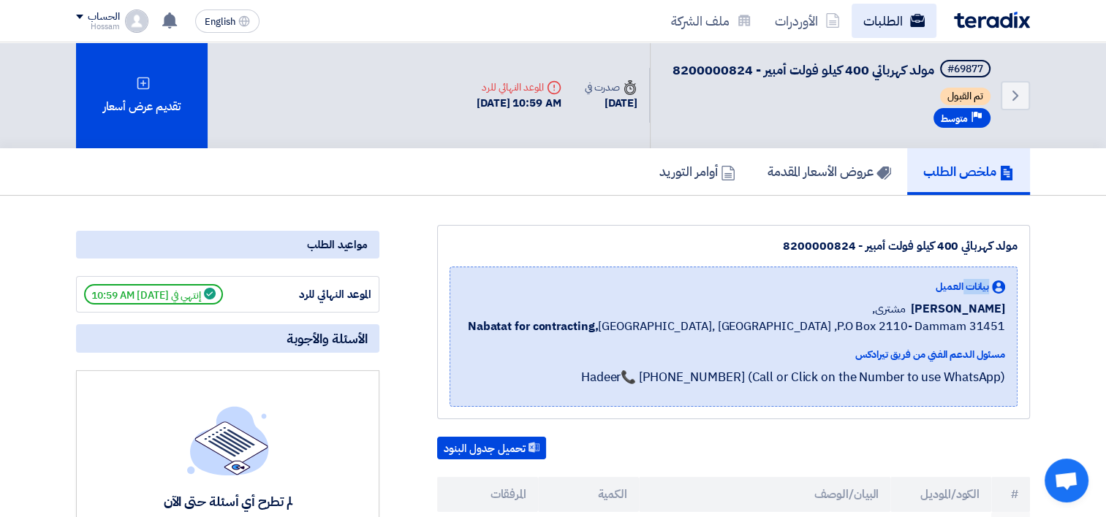
click at [880, 24] on link "الطلبات" at bounding box center [893, 21] width 85 height 34
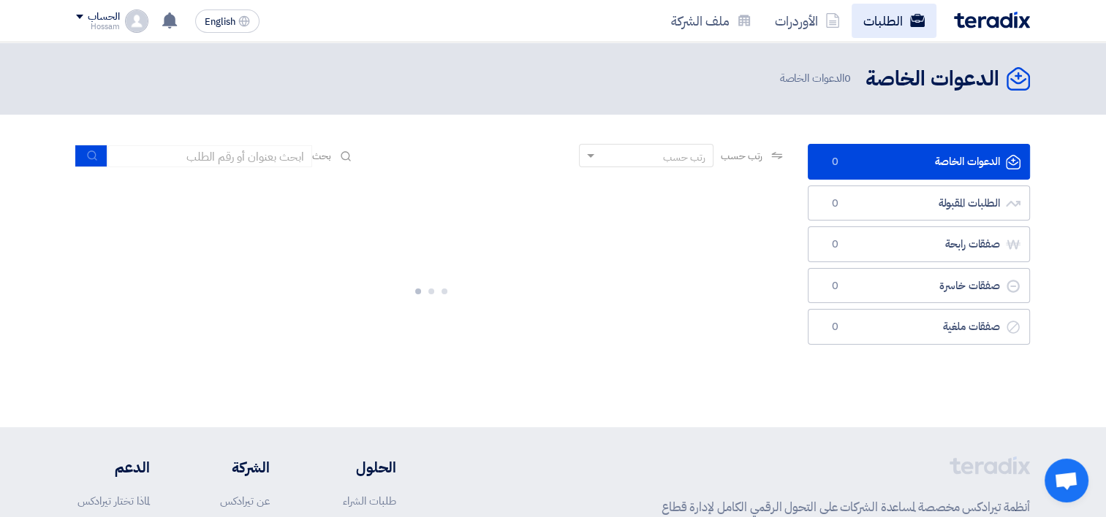
click at [880, 25] on link "الطلبات" at bounding box center [893, 21] width 85 height 34
click at [823, 78] on span "0 الدعوات الخاصة" at bounding box center [816, 78] width 75 height 17
click at [823, 80] on span "0 الدعوات الخاصة" at bounding box center [816, 78] width 75 height 17
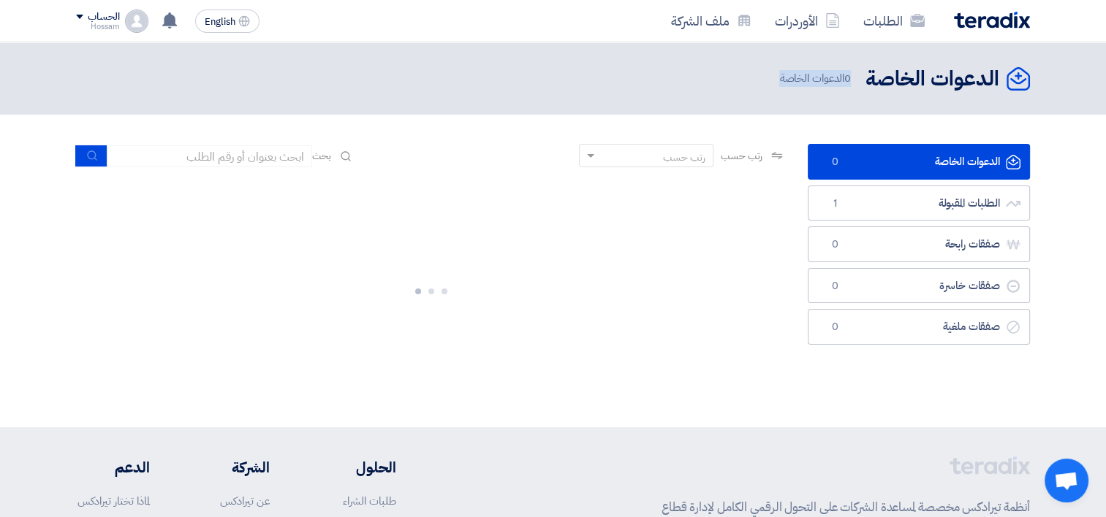
click at [823, 80] on span "0 الدعوات الخاصة" at bounding box center [816, 78] width 75 height 17
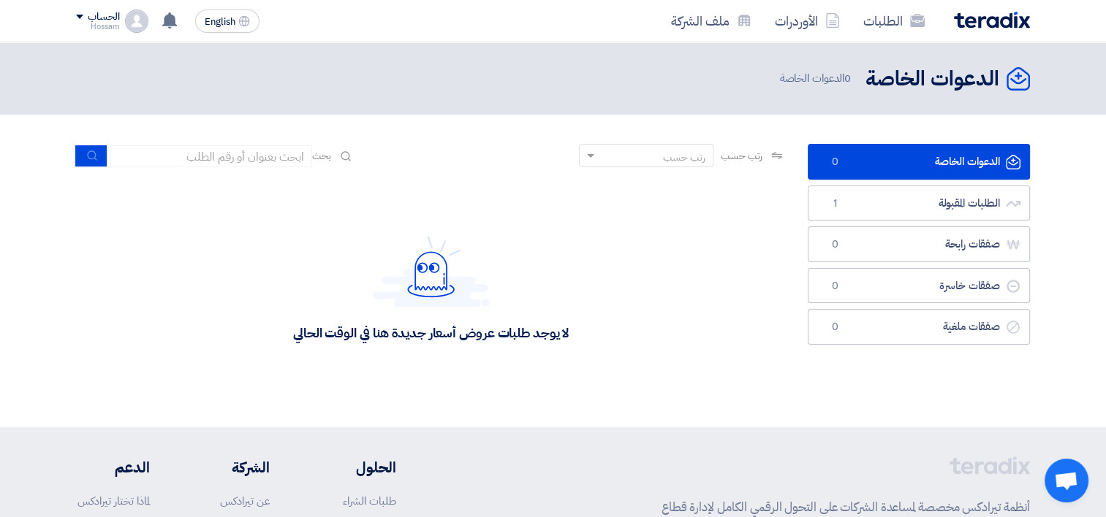
drag, startPoint x: 823, startPoint y: 80, endPoint x: 990, endPoint y: 74, distance: 167.5
click at [990, 74] on h2 "الدعوات الخاصة" at bounding box center [932, 79] width 134 height 29
click at [989, 74] on h2 "الدعوات الخاصة" at bounding box center [932, 79] width 134 height 29
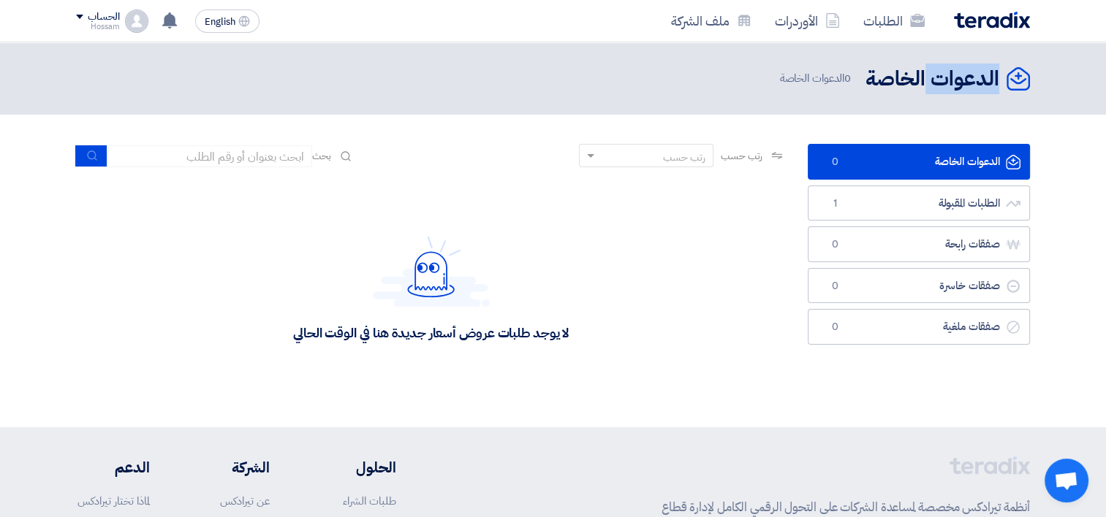
drag, startPoint x: 989, startPoint y: 74, endPoint x: 924, endPoint y: 76, distance: 65.1
click at [924, 74] on h2 "الدعوات الخاصة" at bounding box center [932, 79] width 134 height 29
click at [924, 76] on h2 "الدعوات الخاصة" at bounding box center [932, 79] width 134 height 29
drag, startPoint x: 924, startPoint y: 76, endPoint x: 906, endPoint y: 84, distance: 19.3
click at [924, 76] on h2 "الدعوات الخاصة" at bounding box center [932, 79] width 134 height 29
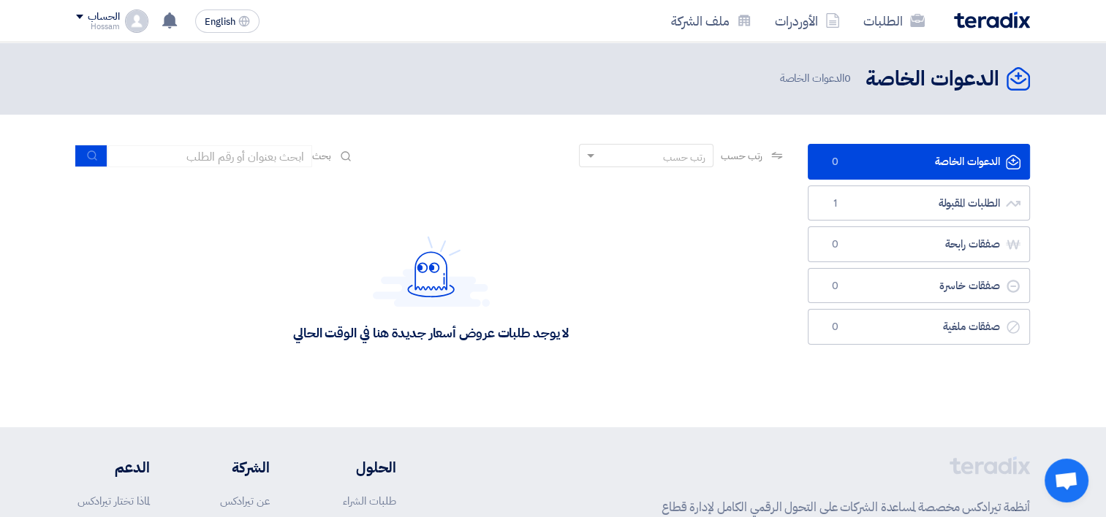
drag, startPoint x: 906, startPoint y: 84, endPoint x: 896, endPoint y: 90, distance: 11.8
click at [901, 88] on h2 "الدعوات الخاصة" at bounding box center [932, 79] width 134 height 29
click at [896, 90] on h2 "الدعوات الخاصة" at bounding box center [932, 79] width 134 height 29
click at [896, 83] on h2 "الدعوات الخاصة" at bounding box center [932, 79] width 134 height 29
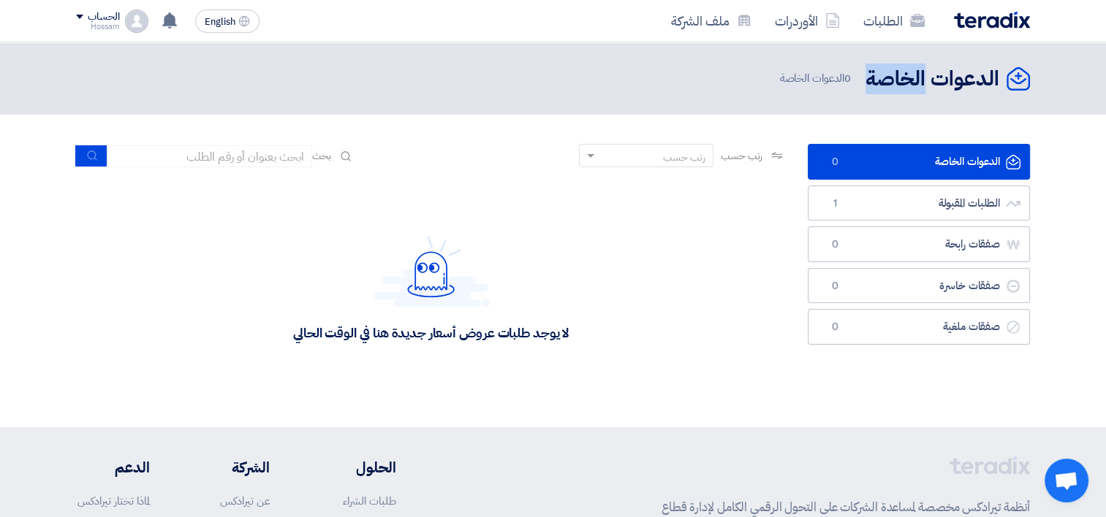
click at [896, 83] on h2 "الدعوات الخاصة" at bounding box center [932, 79] width 134 height 29
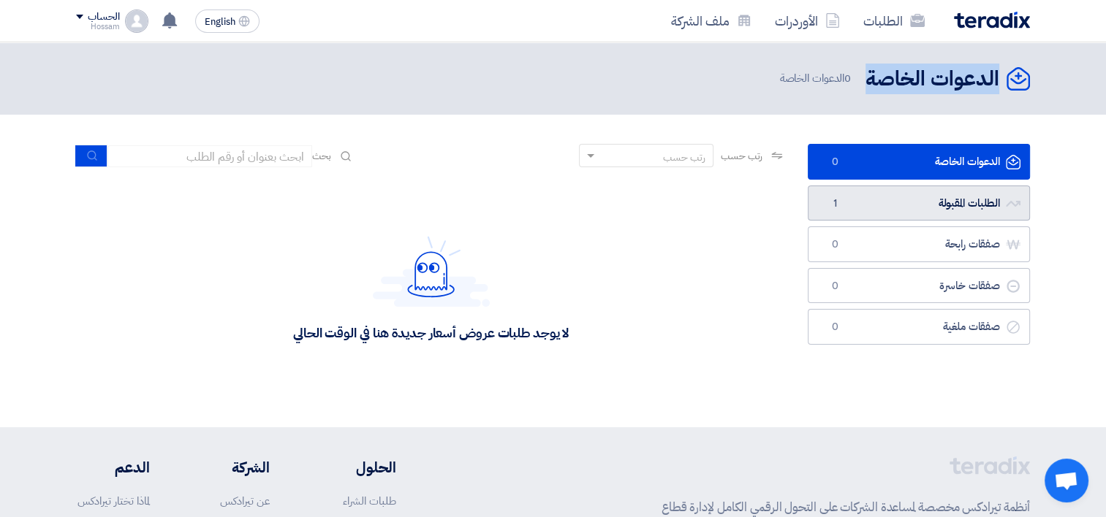
click at [930, 209] on link "الطلبات المقبولة الطلبات المقبولة 1" at bounding box center [919, 204] width 222 height 36
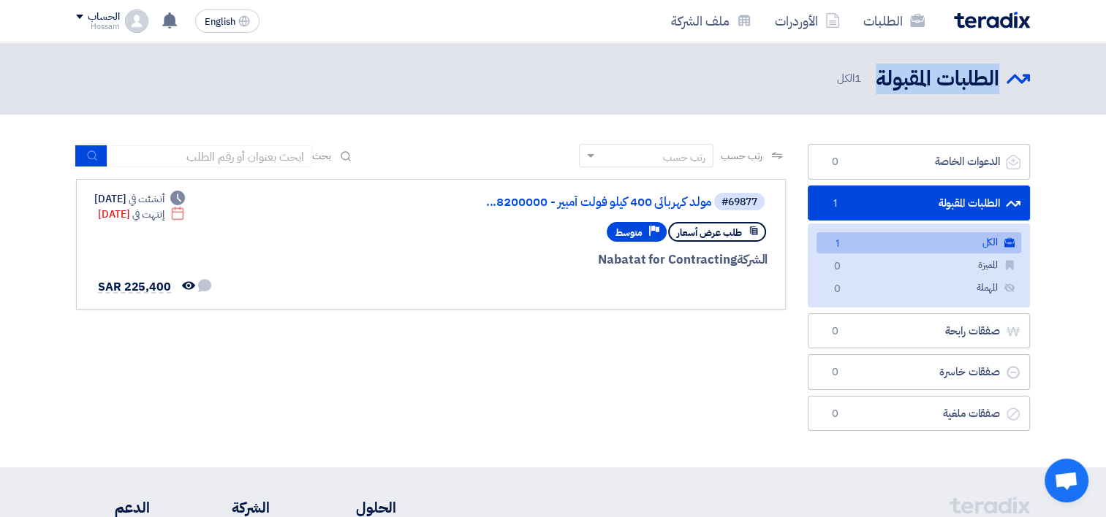
click at [975, 196] on link "الطلبات المقبولة الطلبات المقبولة 1" at bounding box center [919, 204] width 222 height 36
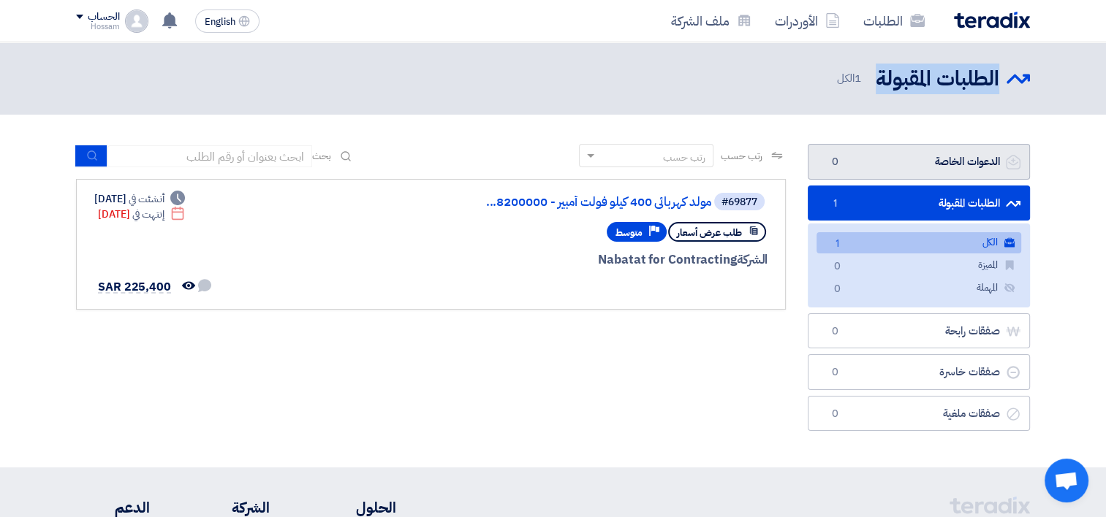
click at [948, 164] on link "الدعوات الخاصة الدعوات الخاصة 0" at bounding box center [919, 162] width 222 height 36
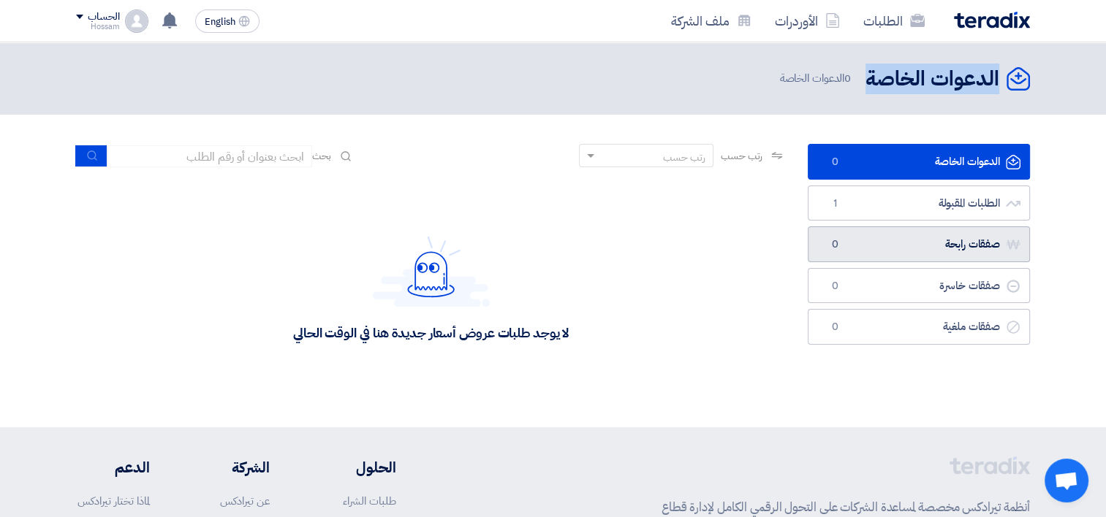
click at [848, 233] on link "صفقات رابحة صفقات رابحة 0" at bounding box center [919, 245] width 222 height 36
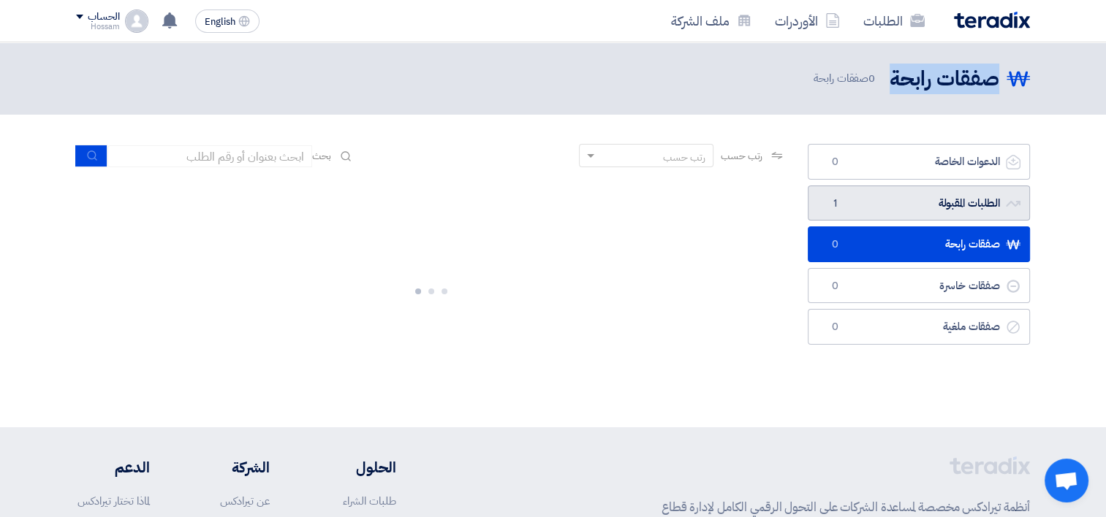
click at [850, 216] on link "الطلبات المقبولة الطلبات المقبولة 1" at bounding box center [919, 204] width 222 height 36
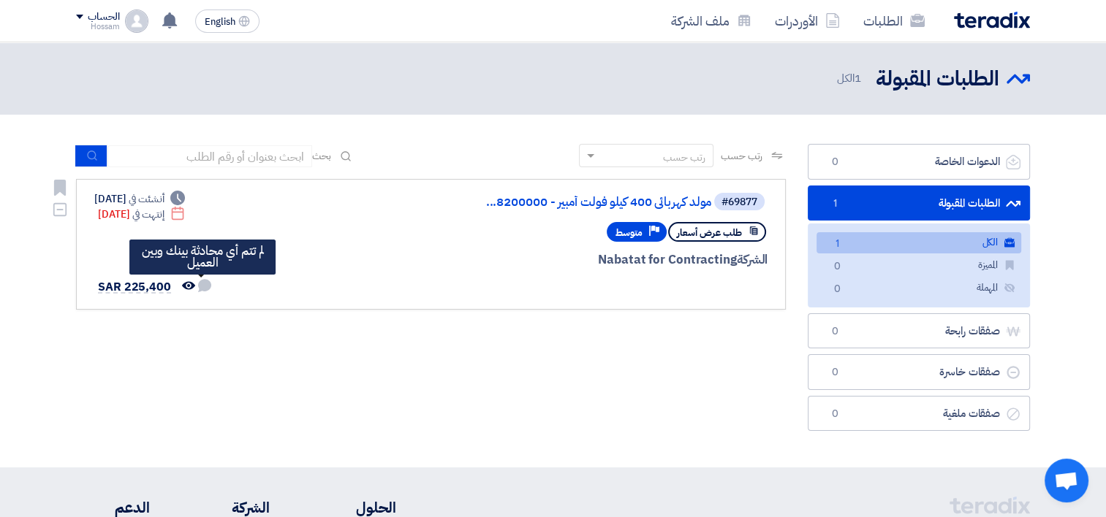
click at [205, 286] on use at bounding box center [204, 285] width 13 height 13
click at [205, 288] on use at bounding box center [204, 285] width 13 height 13
drag, startPoint x: 205, startPoint y: 288, endPoint x: 196, endPoint y: 292, distance: 9.8
click at [206, 289] on icon "لم تتم أي محادثة بينك وبين العميل" at bounding box center [204, 285] width 13 height 13
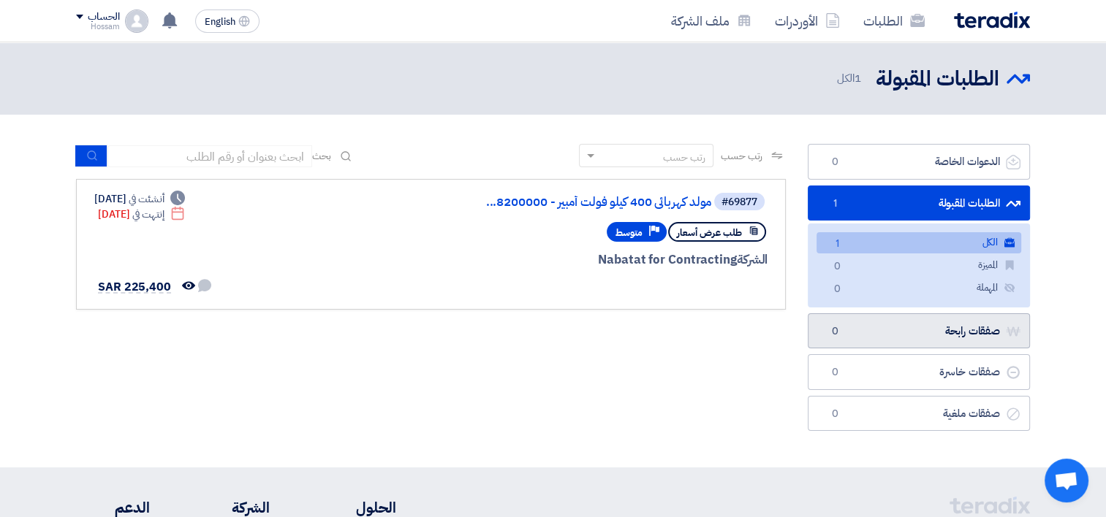
click at [937, 339] on link "صفقات رابحة صفقات رابحة 0" at bounding box center [919, 332] width 222 height 36
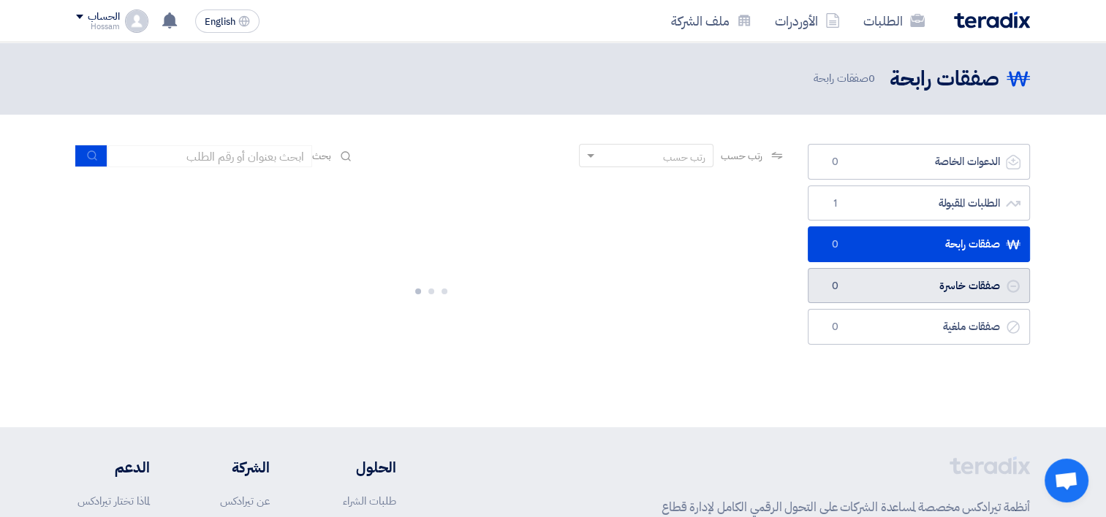
click at [946, 286] on link "صفقات خاسرة صفقات خاسرة 0" at bounding box center [919, 286] width 222 height 36
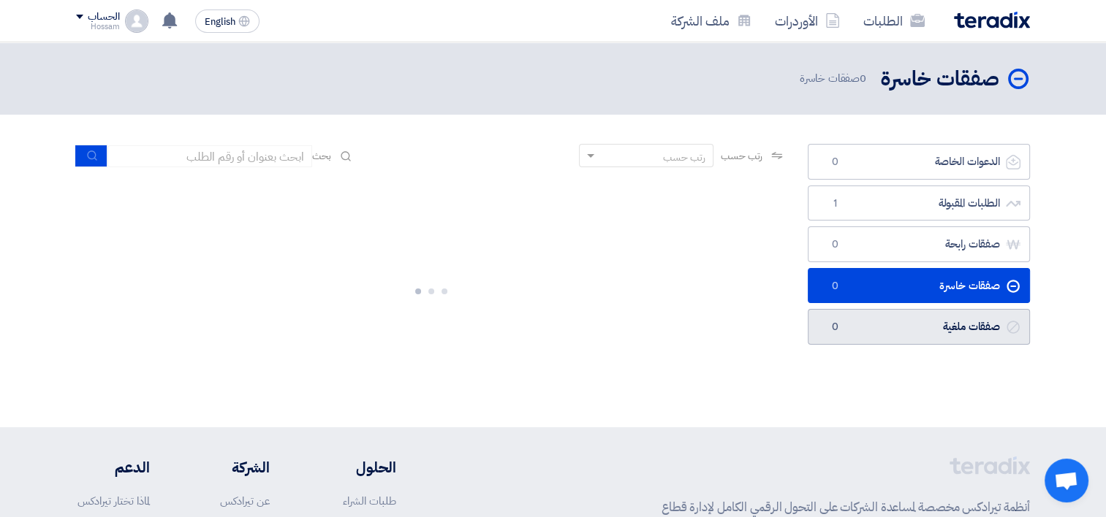
click at [919, 335] on link "صفقات ملغية صفقات ملغية 0" at bounding box center [919, 327] width 222 height 36
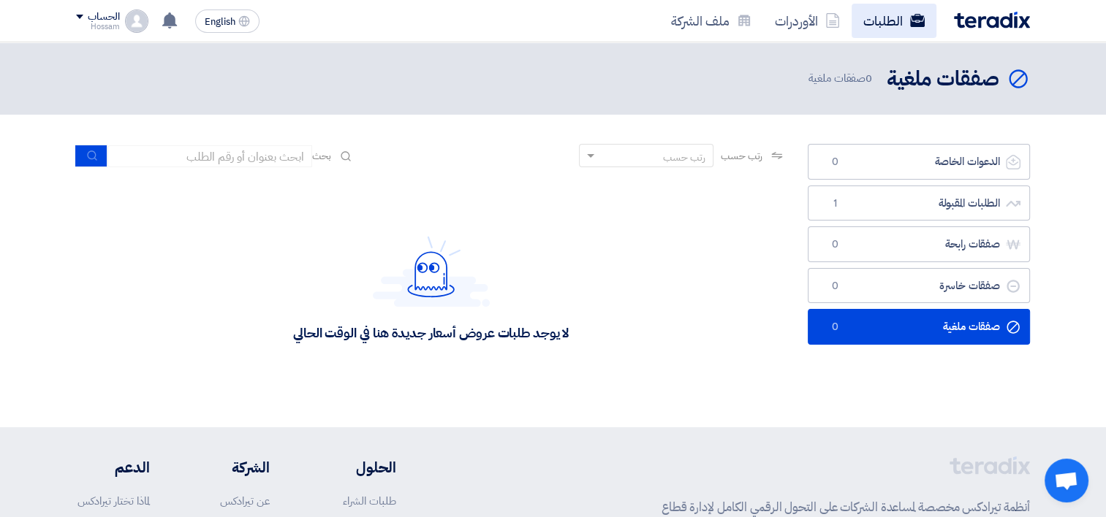
click at [888, 14] on link "الطلبات" at bounding box center [893, 21] width 85 height 34
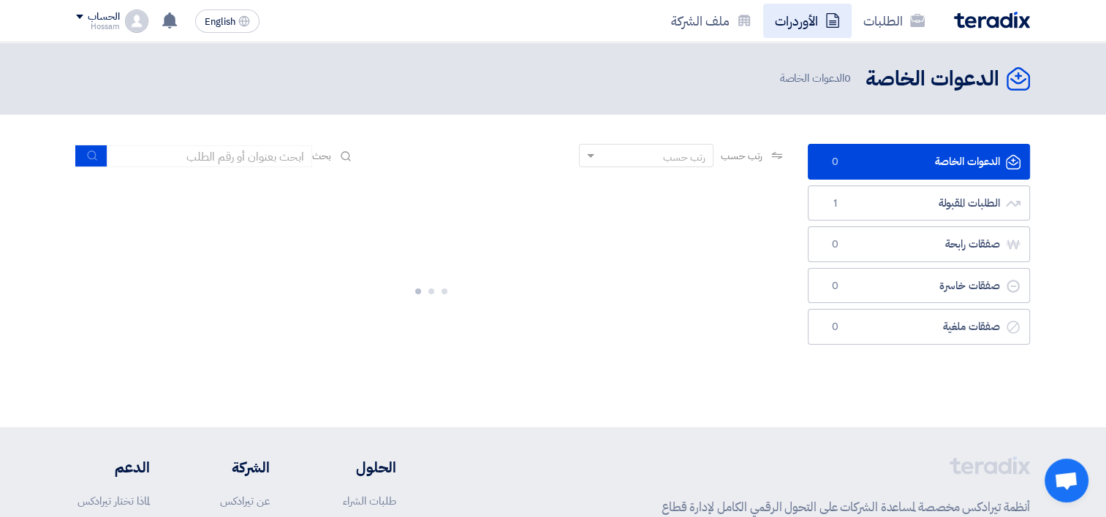
click at [816, 23] on link "الأوردرات" at bounding box center [807, 21] width 88 height 34
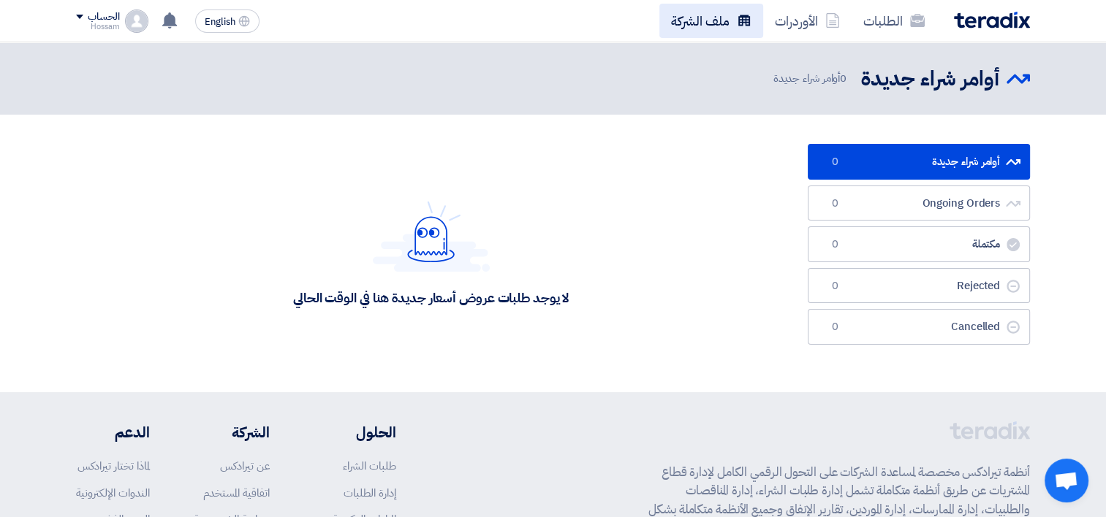
click at [702, 26] on link "ملف الشركة" at bounding box center [711, 21] width 104 height 34
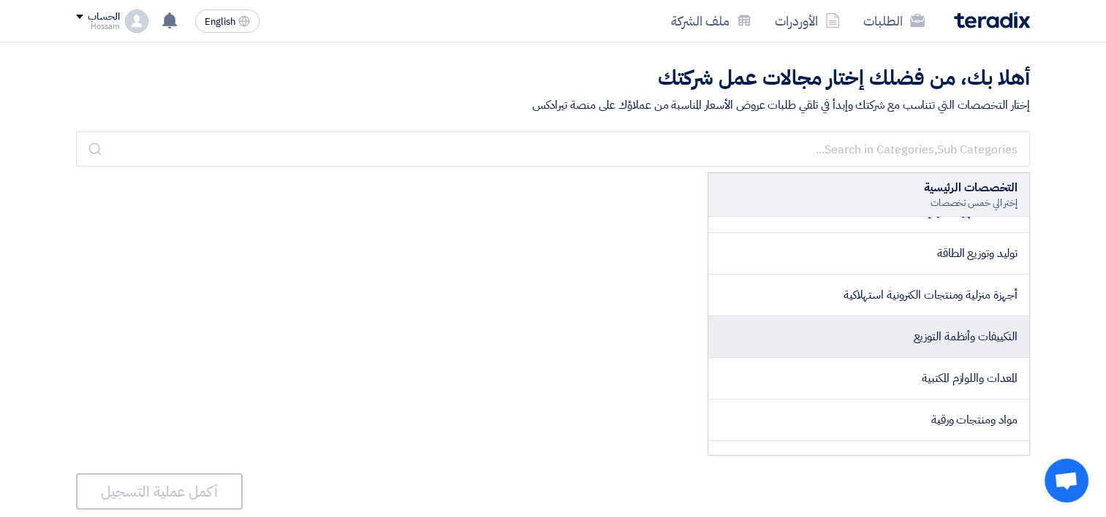
scroll to position [73, 0]
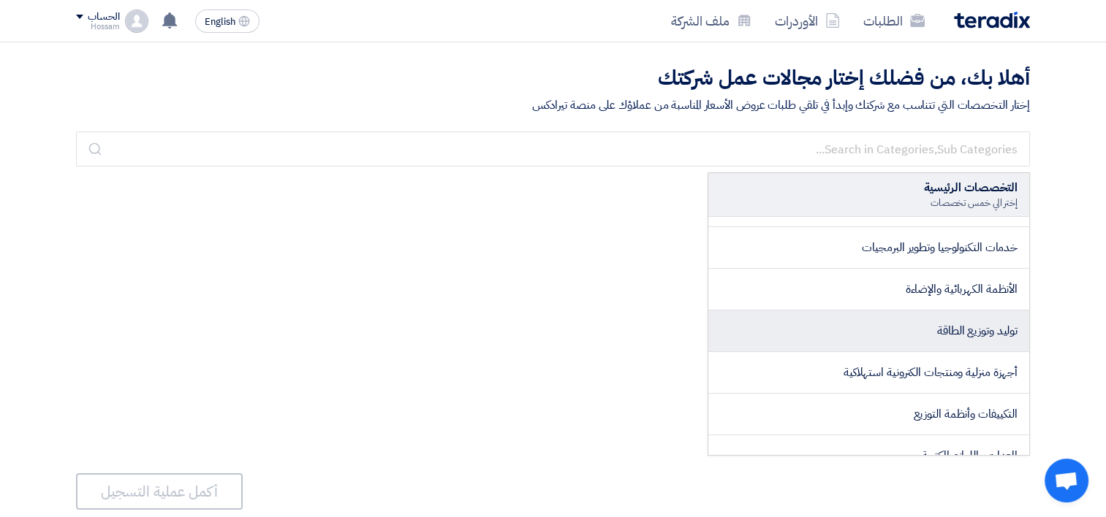
click at [941, 330] on span "توليد وتوزيع الطاقة" at bounding box center [977, 331] width 80 height 18
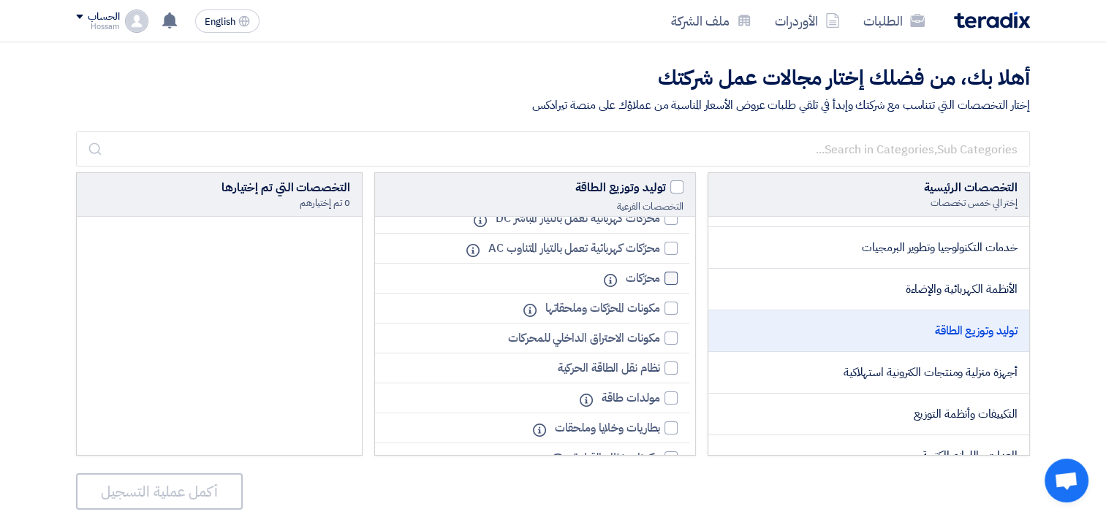
scroll to position [146, 0]
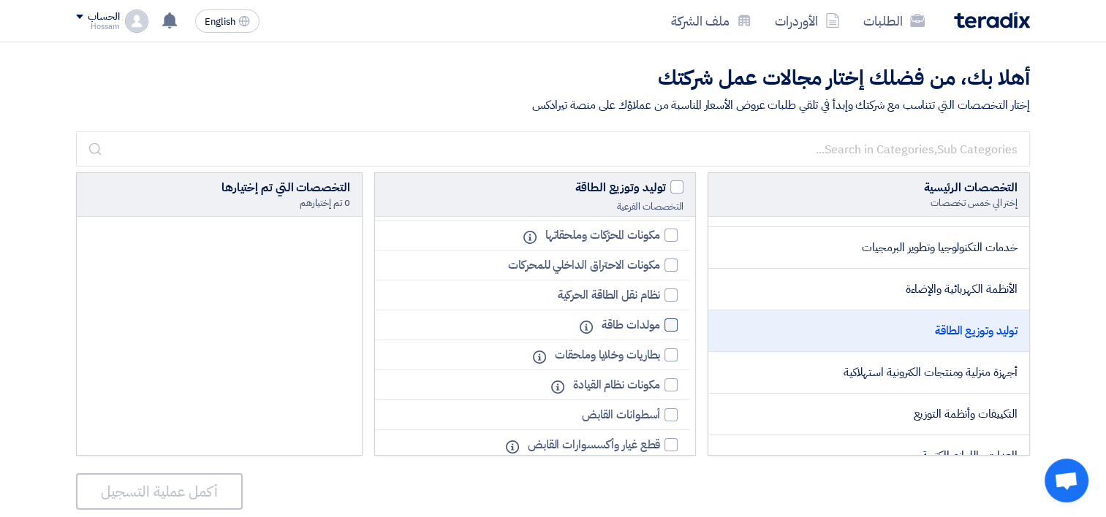
click at [664, 322] on div at bounding box center [670, 325] width 13 height 13
click at [660, 322] on input "مولدات طاقة" at bounding box center [655, 326] width 10 height 10
checkbox input "true"
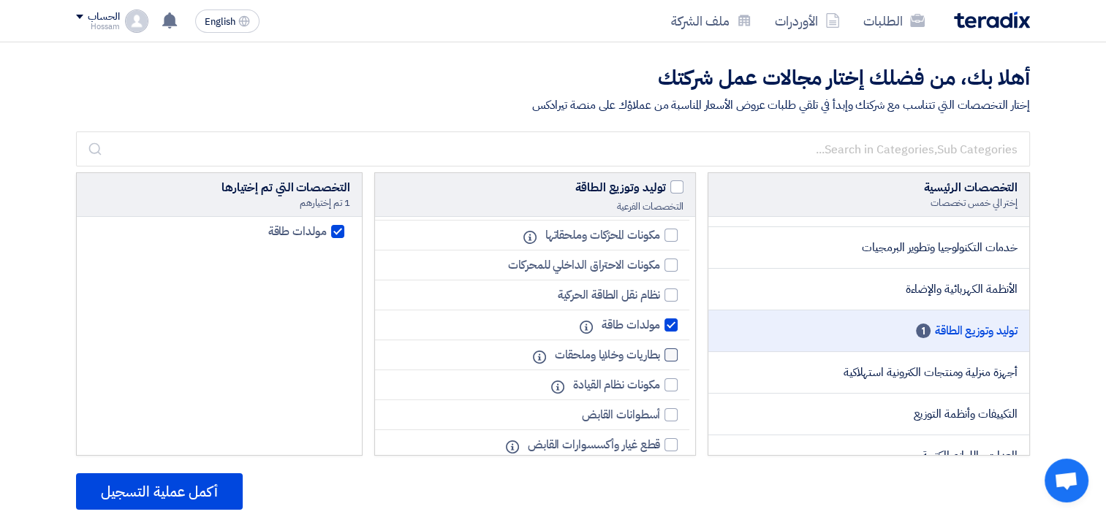
click at [669, 353] on div at bounding box center [670, 355] width 13 height 13
click at [660, 353] on input "بطاريات وخلايا وملحقات" at bounding box center [655, 356] width 10 height 10
checkbox input "true"
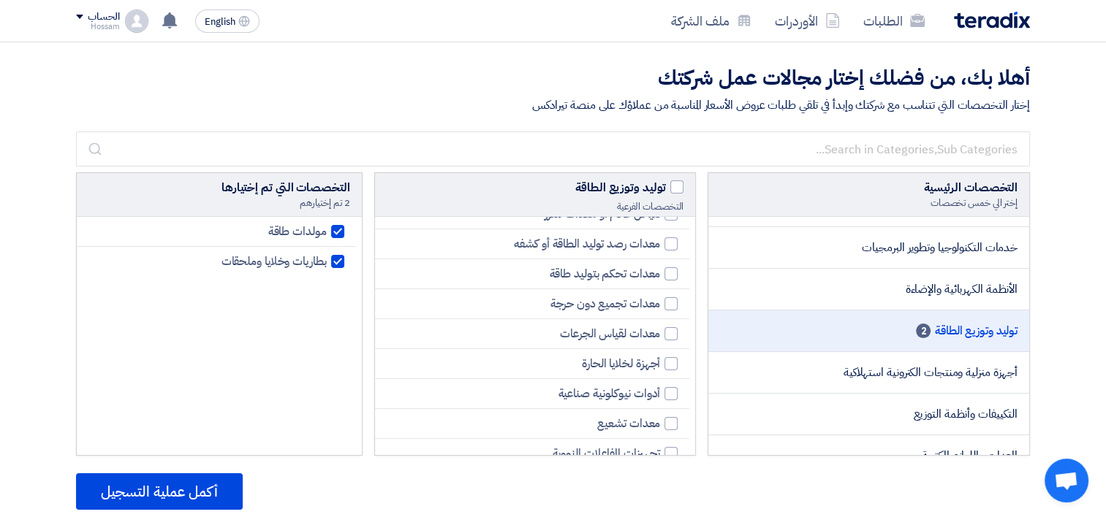
scroll to position [726, 0]
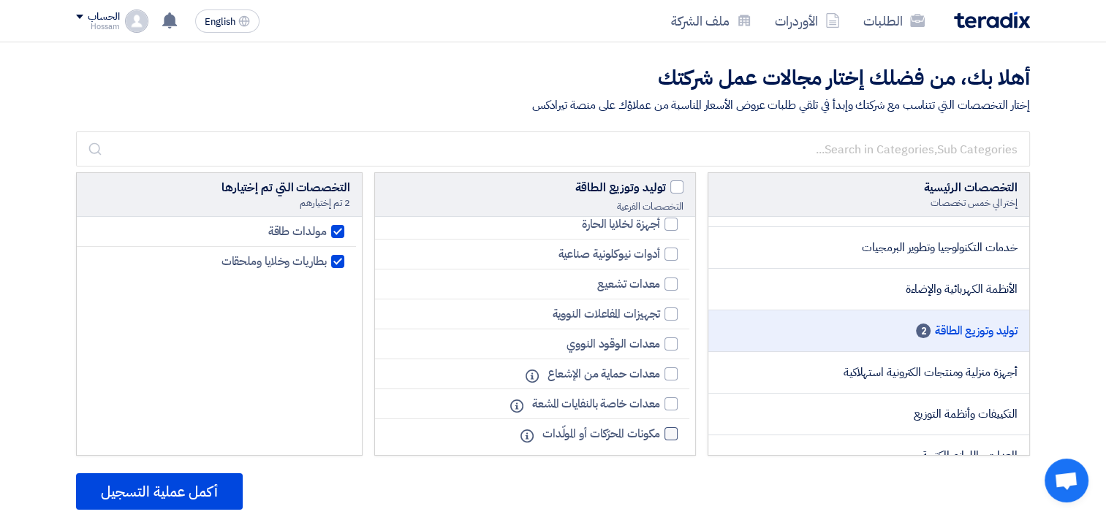
click at [664, 434] on label "مكونات المحرّكات أو المولّدات" at bounding box center [606, 434] width 143 height 18
click at [660, 434] on input "مكونات المحرّكات أو المولّدات" at bounding box center [655, 435] width 10 height 10
checkbox input "true"
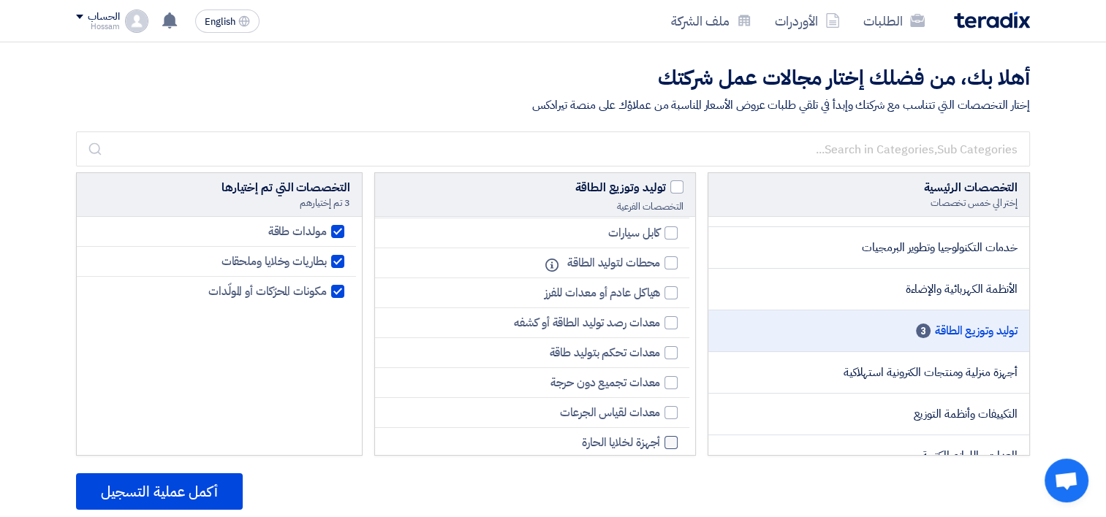
scroll to position [507, 0]
click at [664, 351] on div at bounding box center [670, 353] width 13 height 13
click at [660, 351] on input "معدات تحكم بتوليد طاقة" at bounding box center [655, 354] width 10 height 10
checkbox input "true"
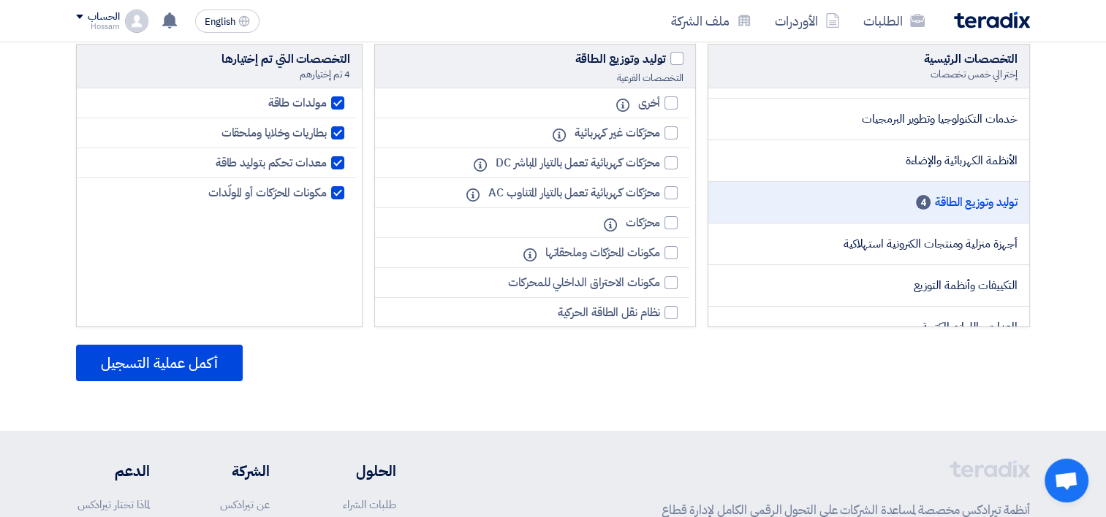
scroll to position [146, 0]
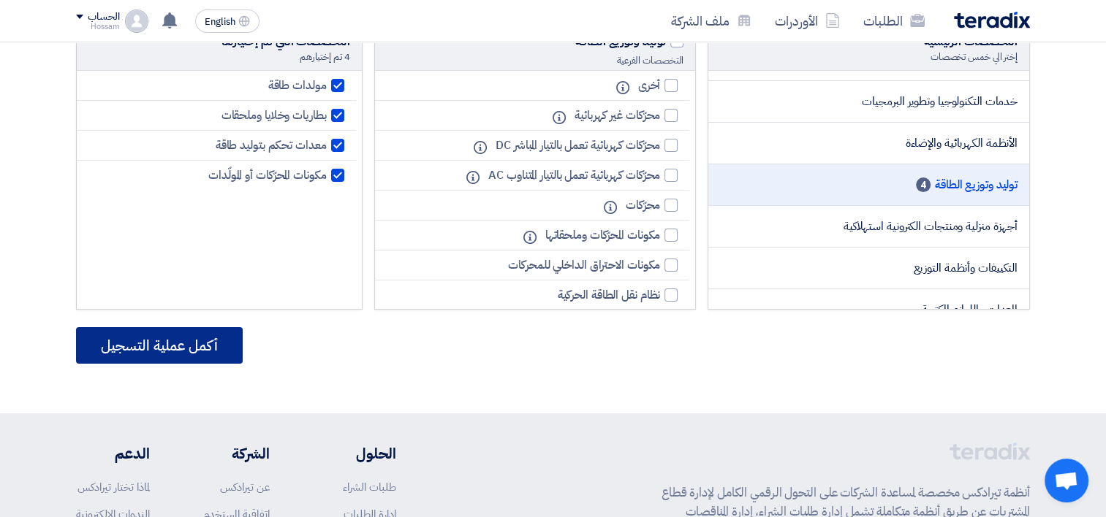
click at [189, 350] on button "أكمل عملية التسجيل" at bounding box center [159, 345] width 167 height 37
